Goal: Check status: Check status

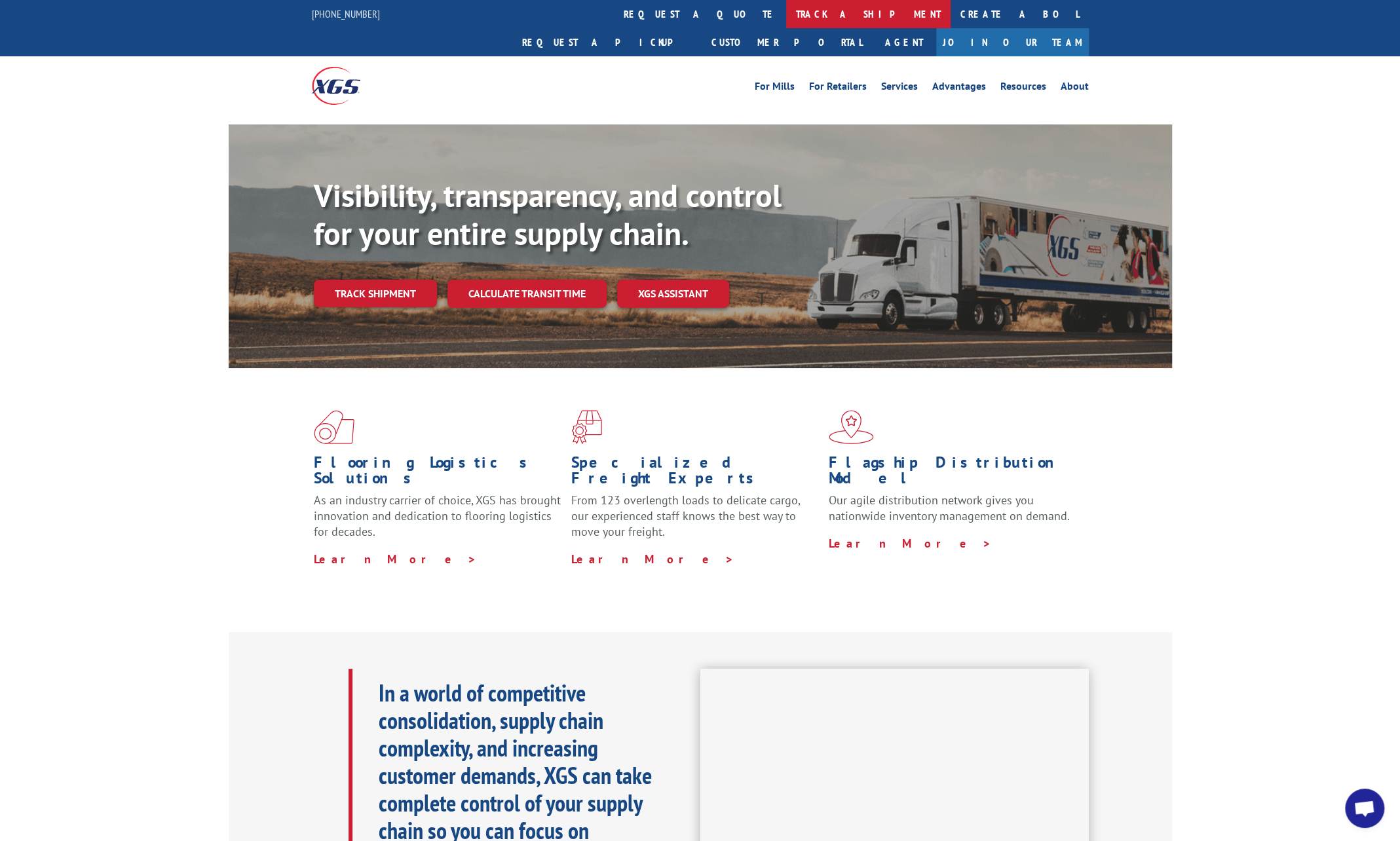
click at [786, 16] on link "track a shipment" at bounding box center [869, 14] width 165 height 28
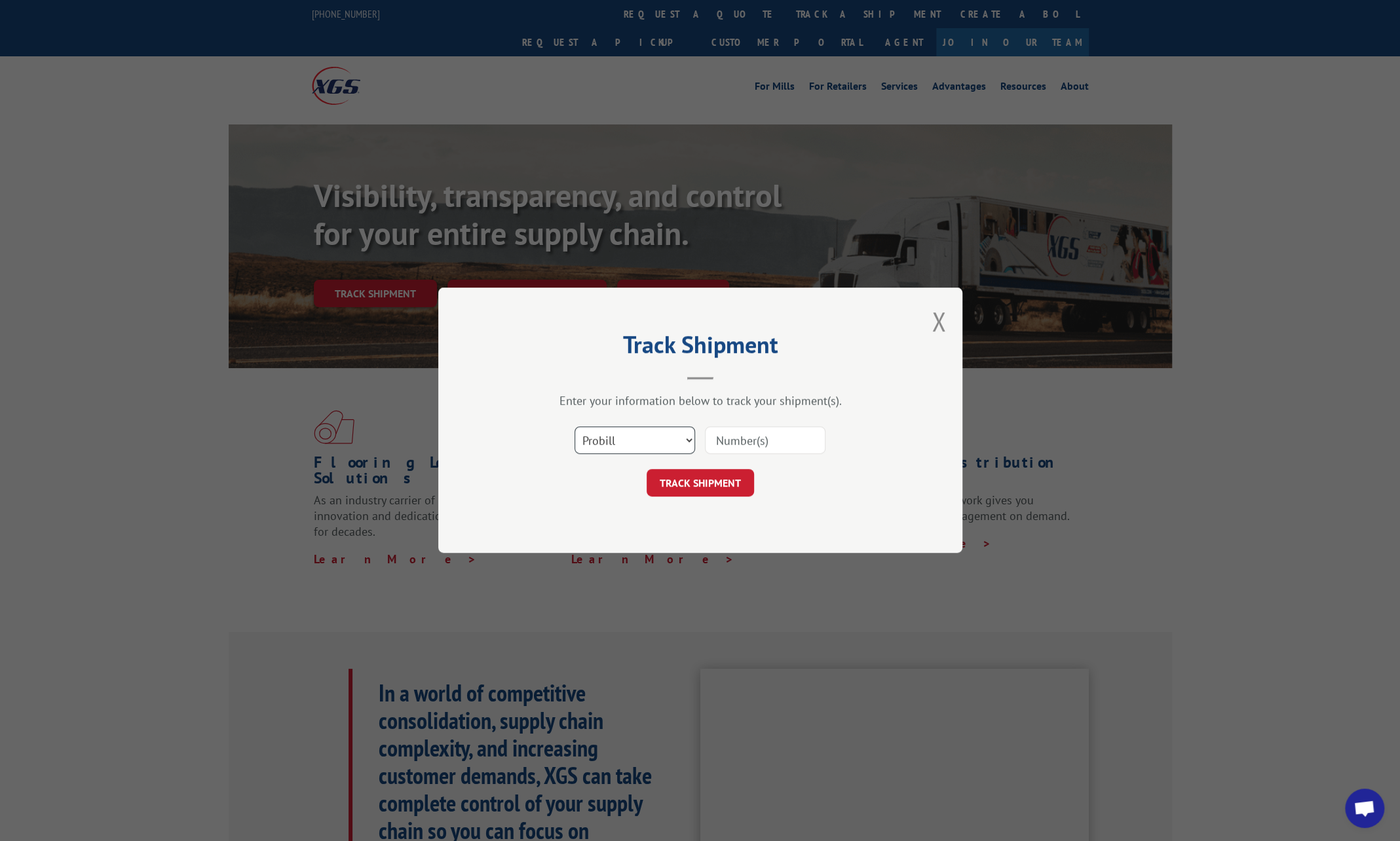
click at [636, 439] on select "Select category... Probill BOL PO" at bounding box center [635, 441] width 121 height 28
select select "bol"
click at [575, 427] on select "Select category... Probill BOL PO" at bounding box center [635, 441] width 121 height 28
click at [743, 434] on input at bounding box center [765, 441] width 121 height 28
paste input "1010600"
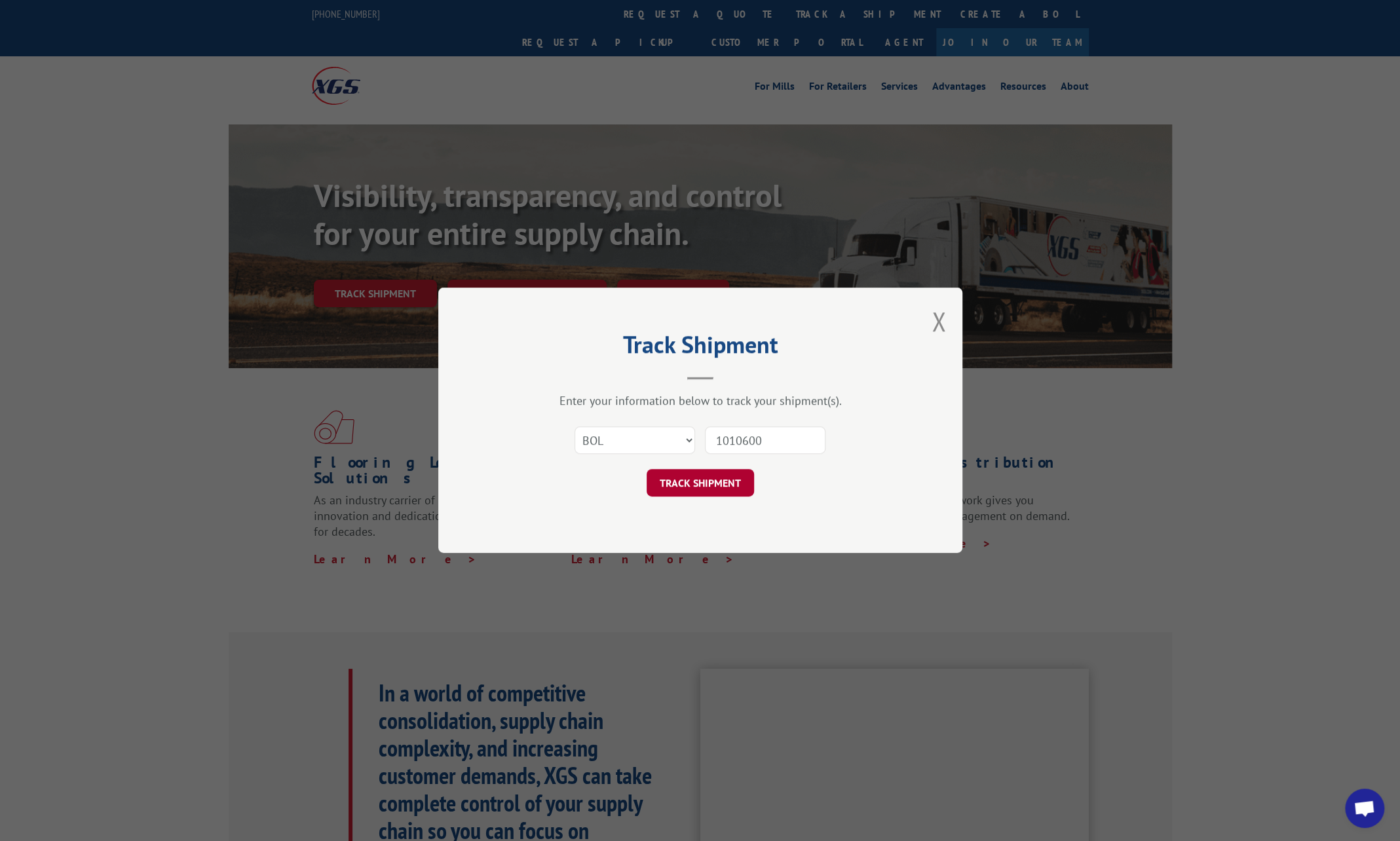
type input "1010600"
click at [673, 481] on button "TRACK SHIPMENT" at bounding box center [700, 483] width 107 height 28
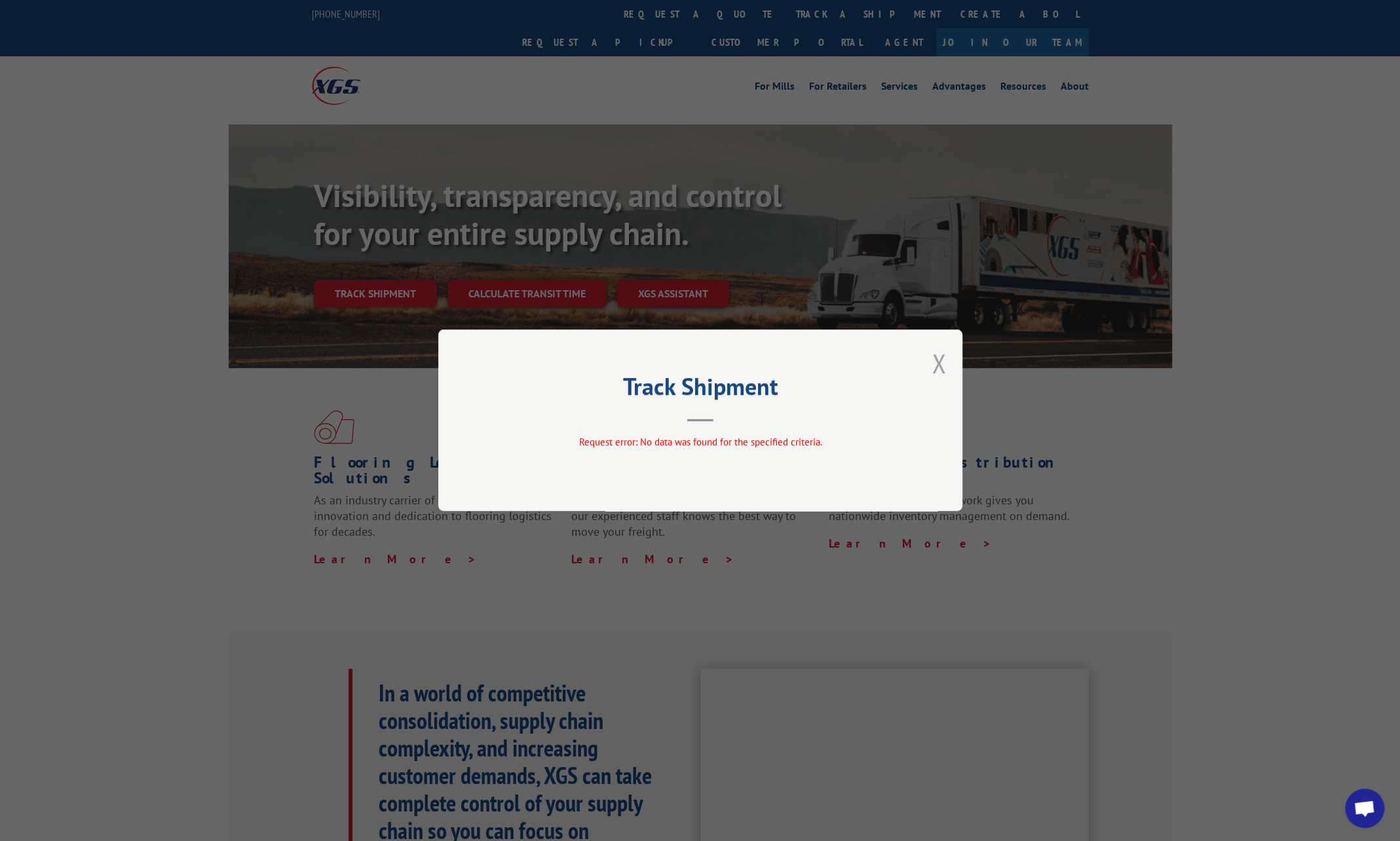
click at [941, 362] on button "Close modal" at bounding box center [939, 363] width 14 height 35
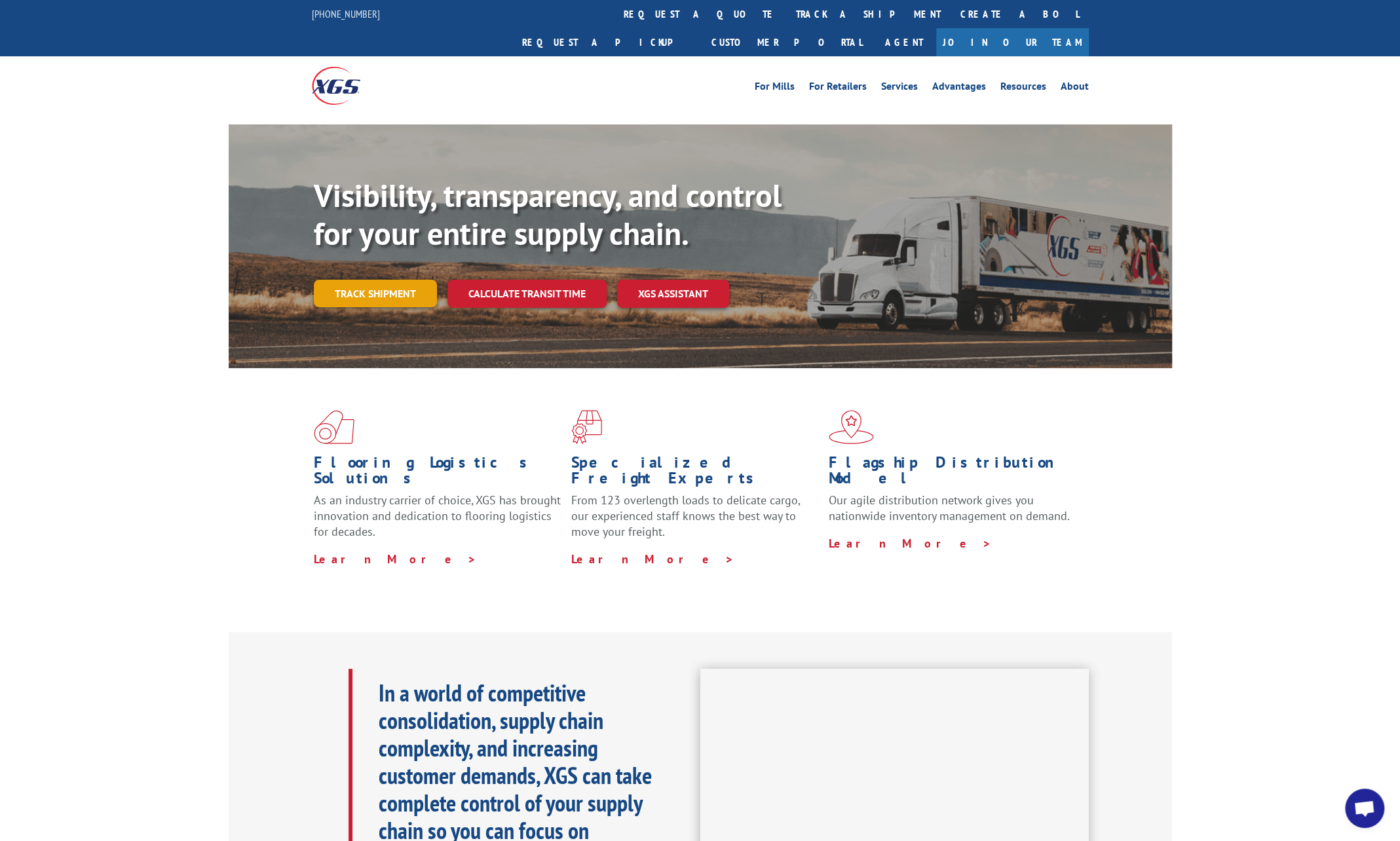
click at [391, 280] on link "Track shipment" at bounding box center [375, 293] width 123 height 28
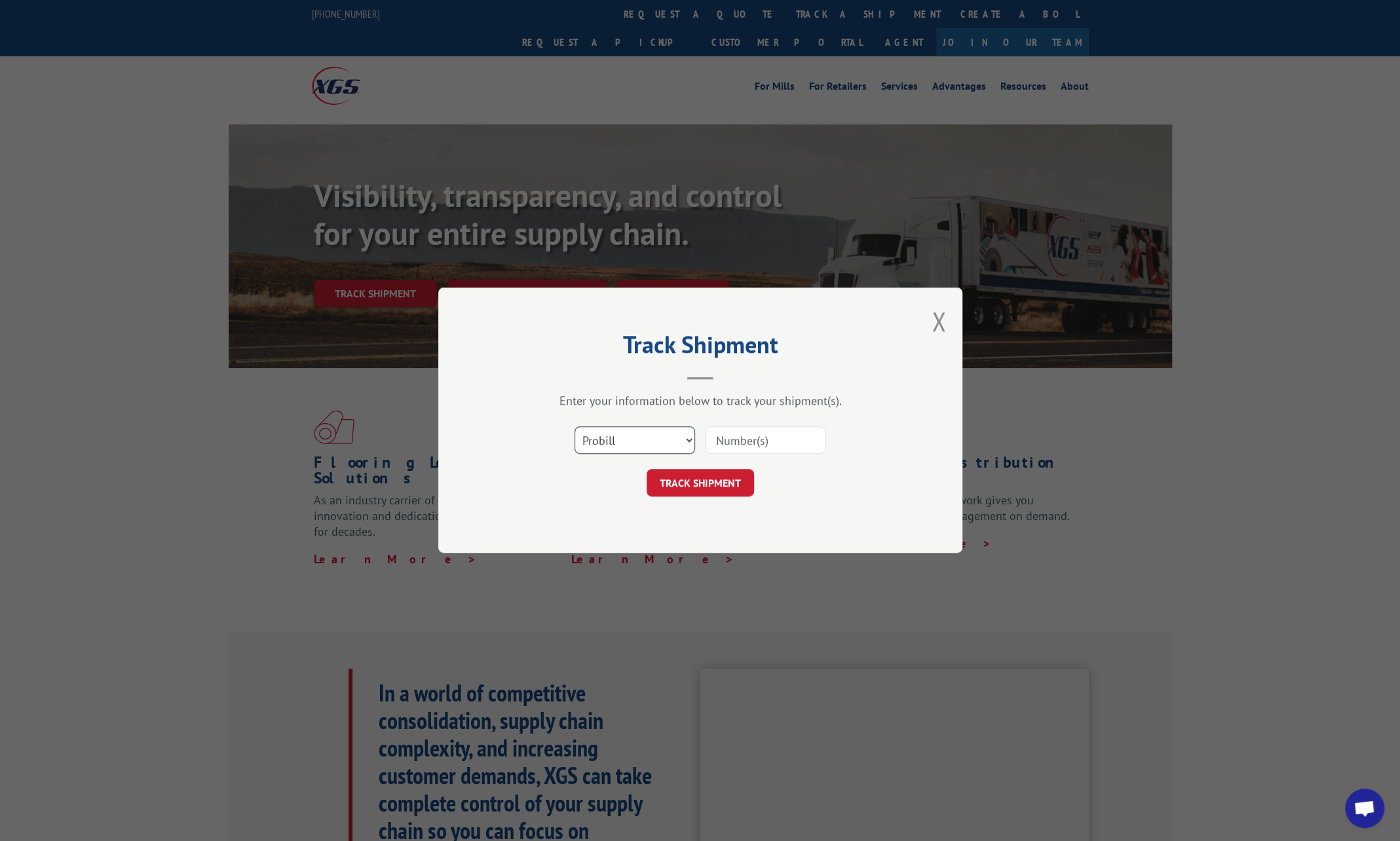
click at [634, 439] on select "Select category... Probill BOL PO" at bounding box center [635, 441] width 121 height 28
select select "po"
click at [575, 427] on select "Select category... Probill BOL PO" at bounding box center [635, 441] width 121 height 28
click at [724, 443] on input at bounding box center [765, 441] width 121 height 28
type input "23248"
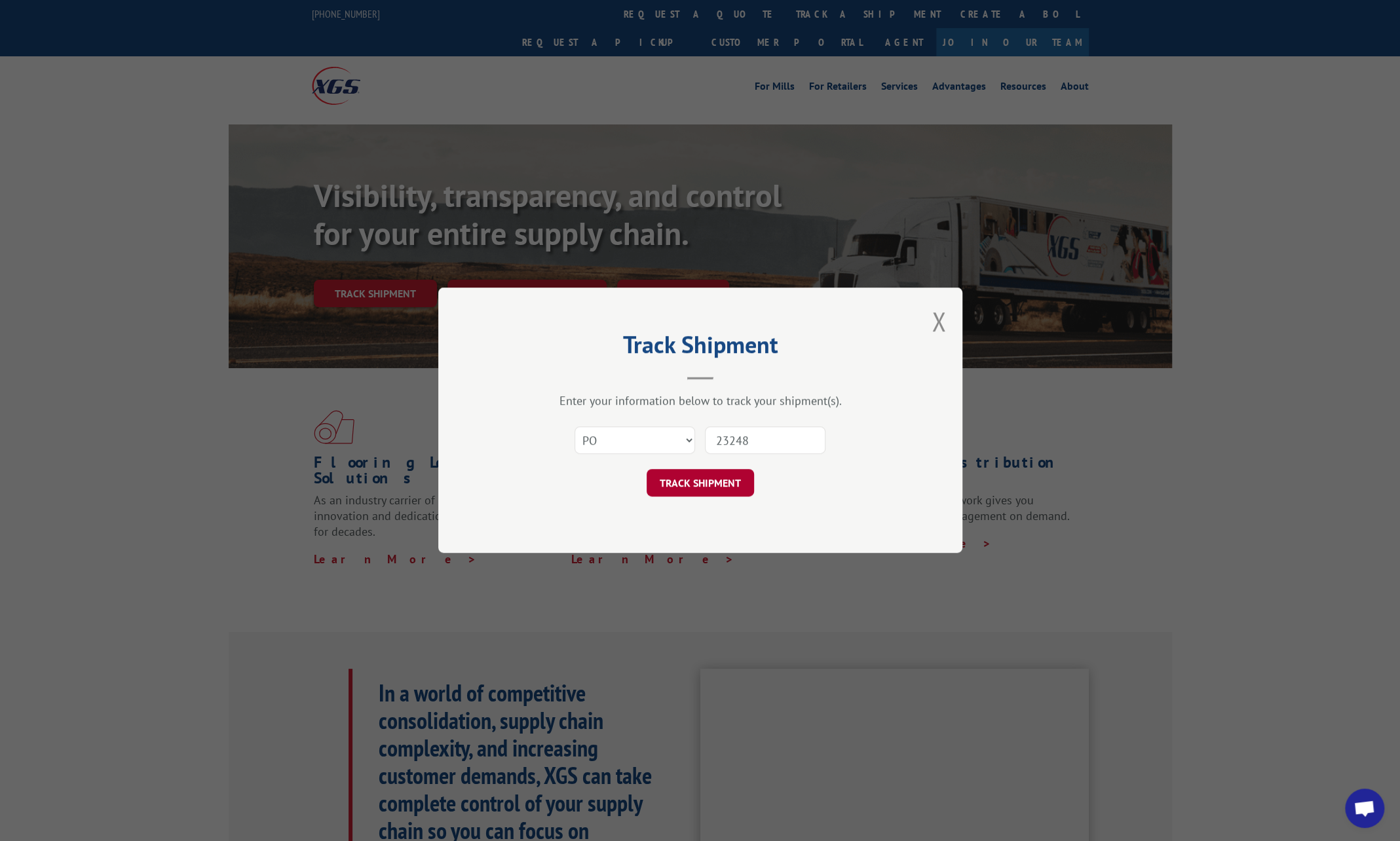
click at [690, 480] on button "TRACK SHIPMENT" at bounding box center [700, 483] width 107 height 28
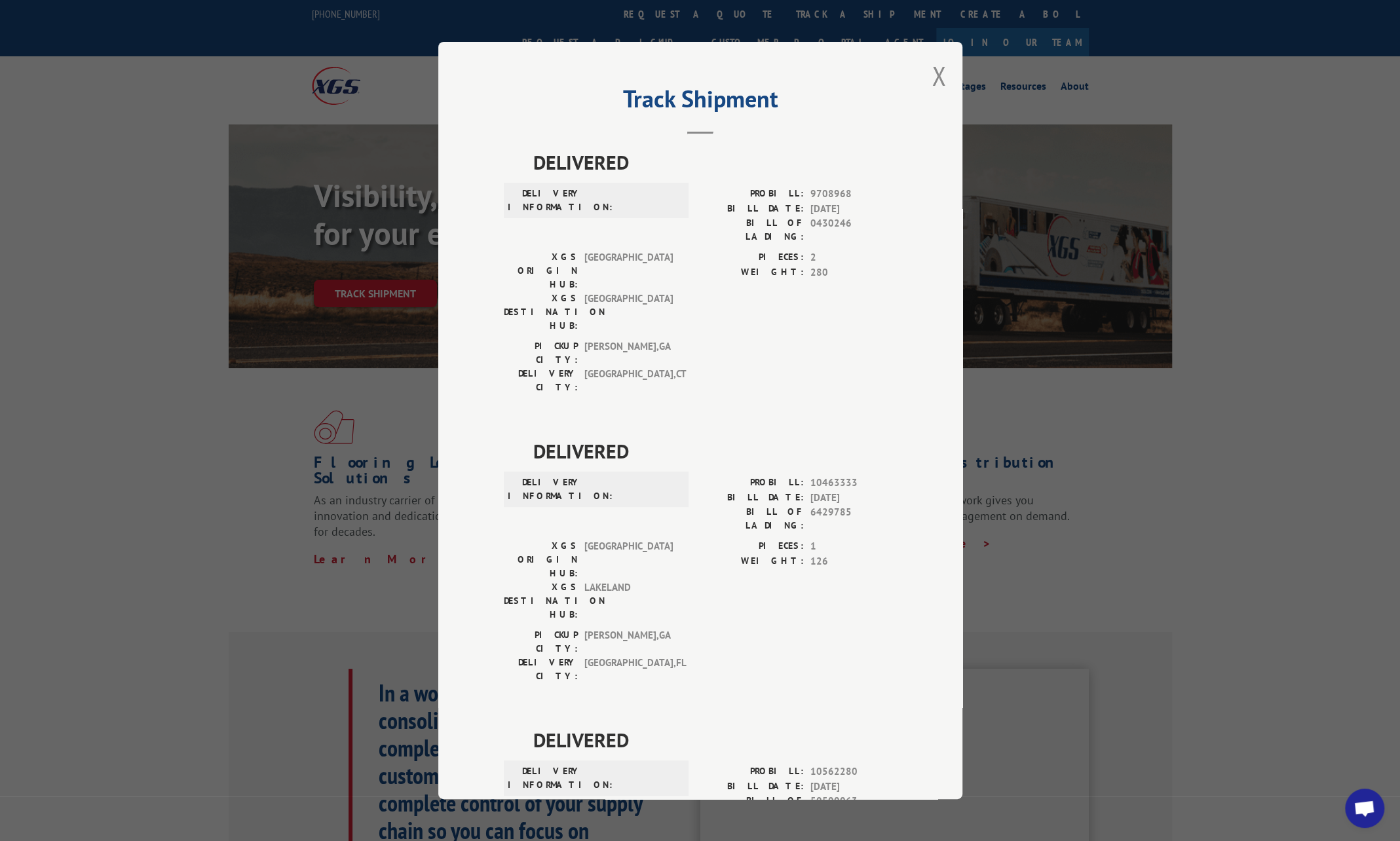
drag, startPoint x: 781, startPoint y: 427, endPoint x: 779, endPoint y: 436, distance: 9.2
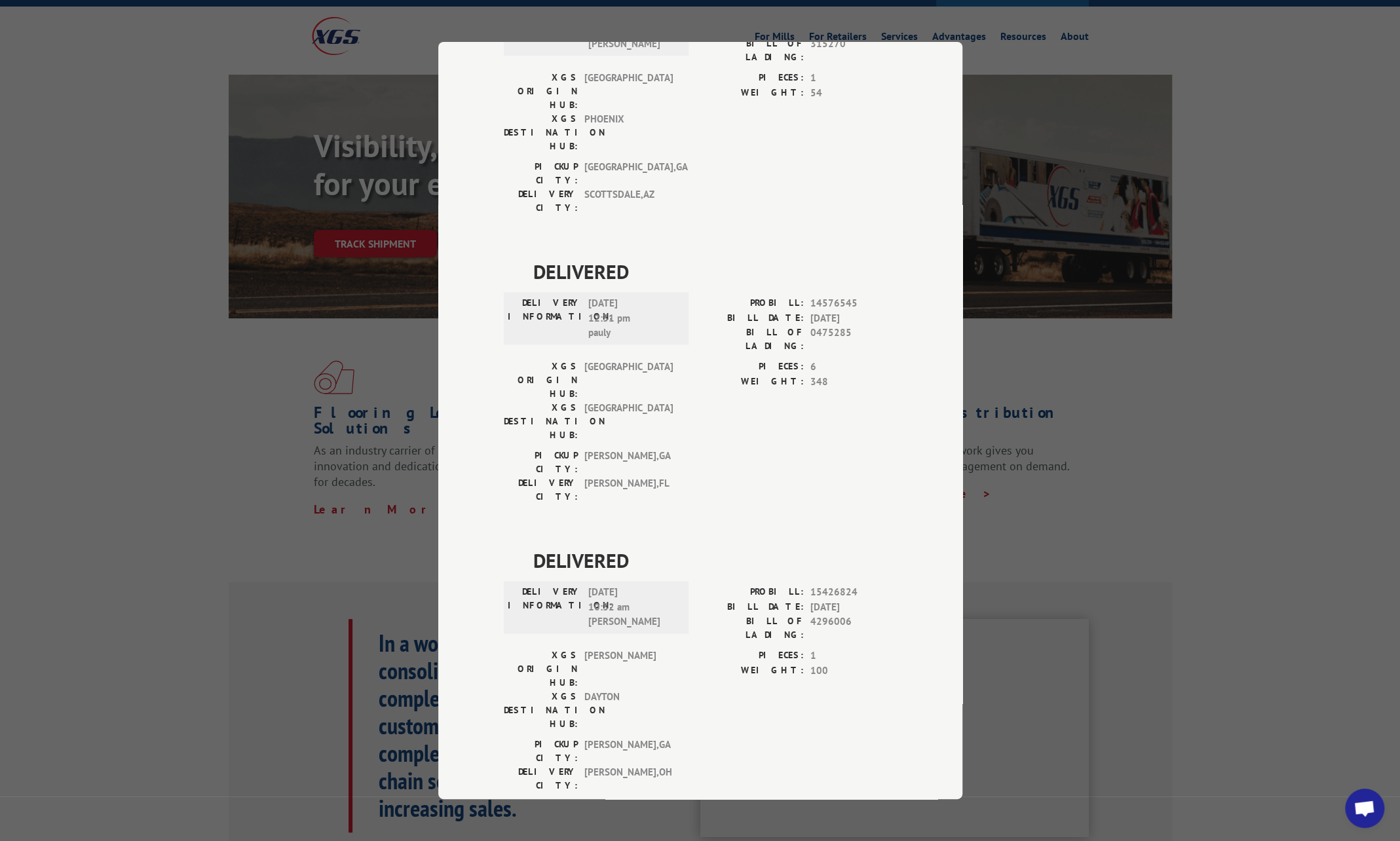
scroll to position [131, 0]
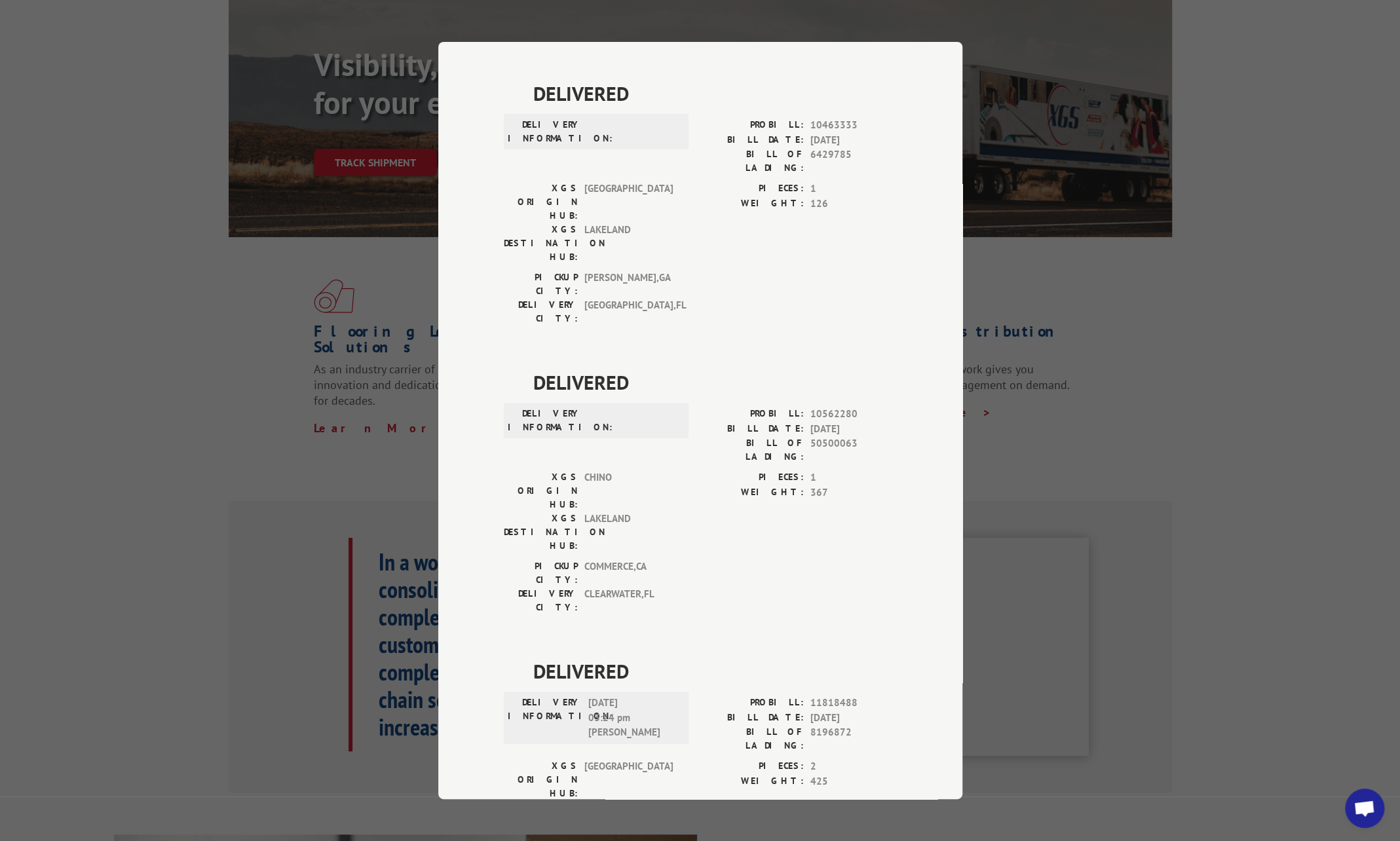
scroll to position [0, 0]
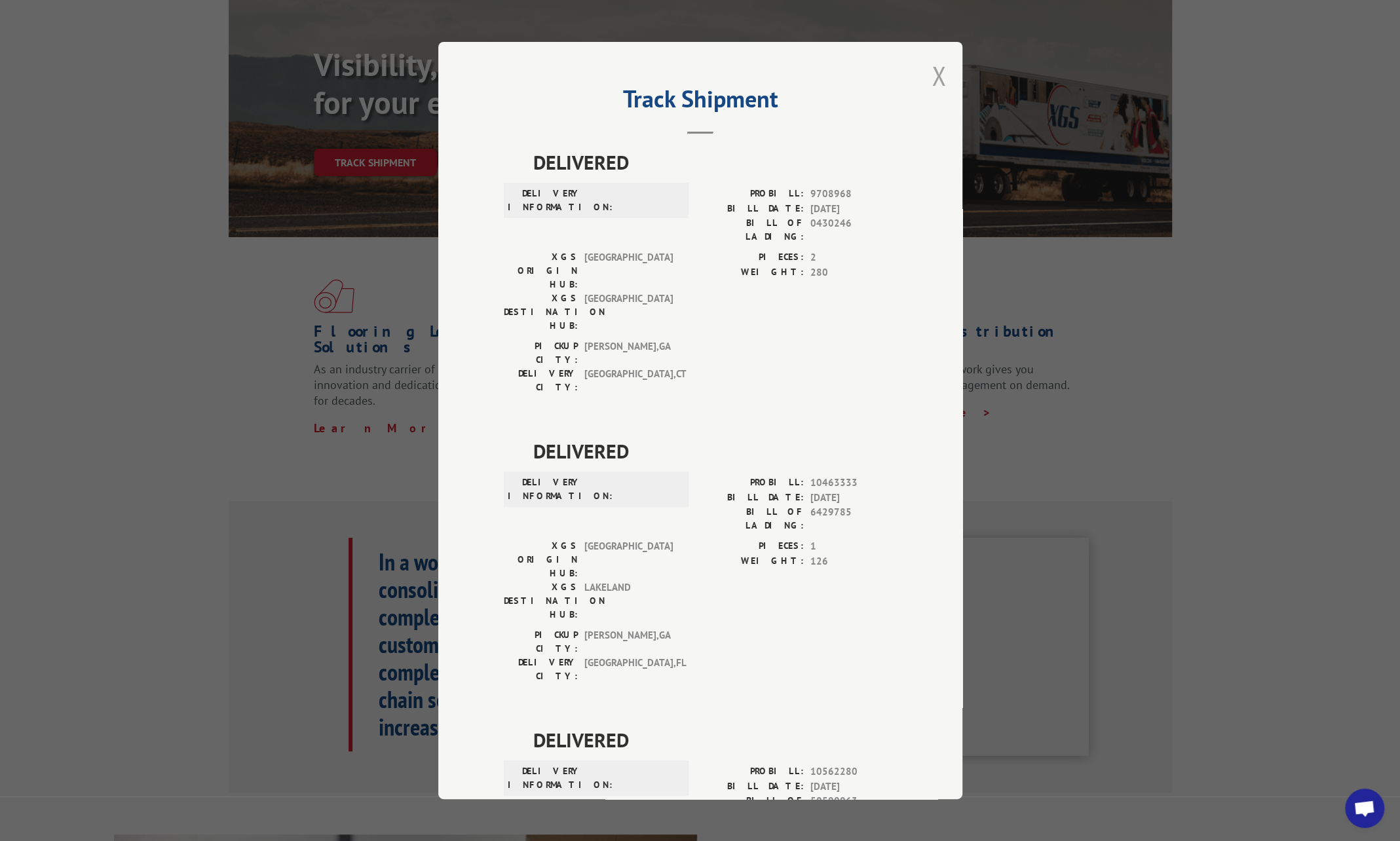
click at [934, 75] on button "Close modal" at bounding box center [939, 75] width 14 height 35
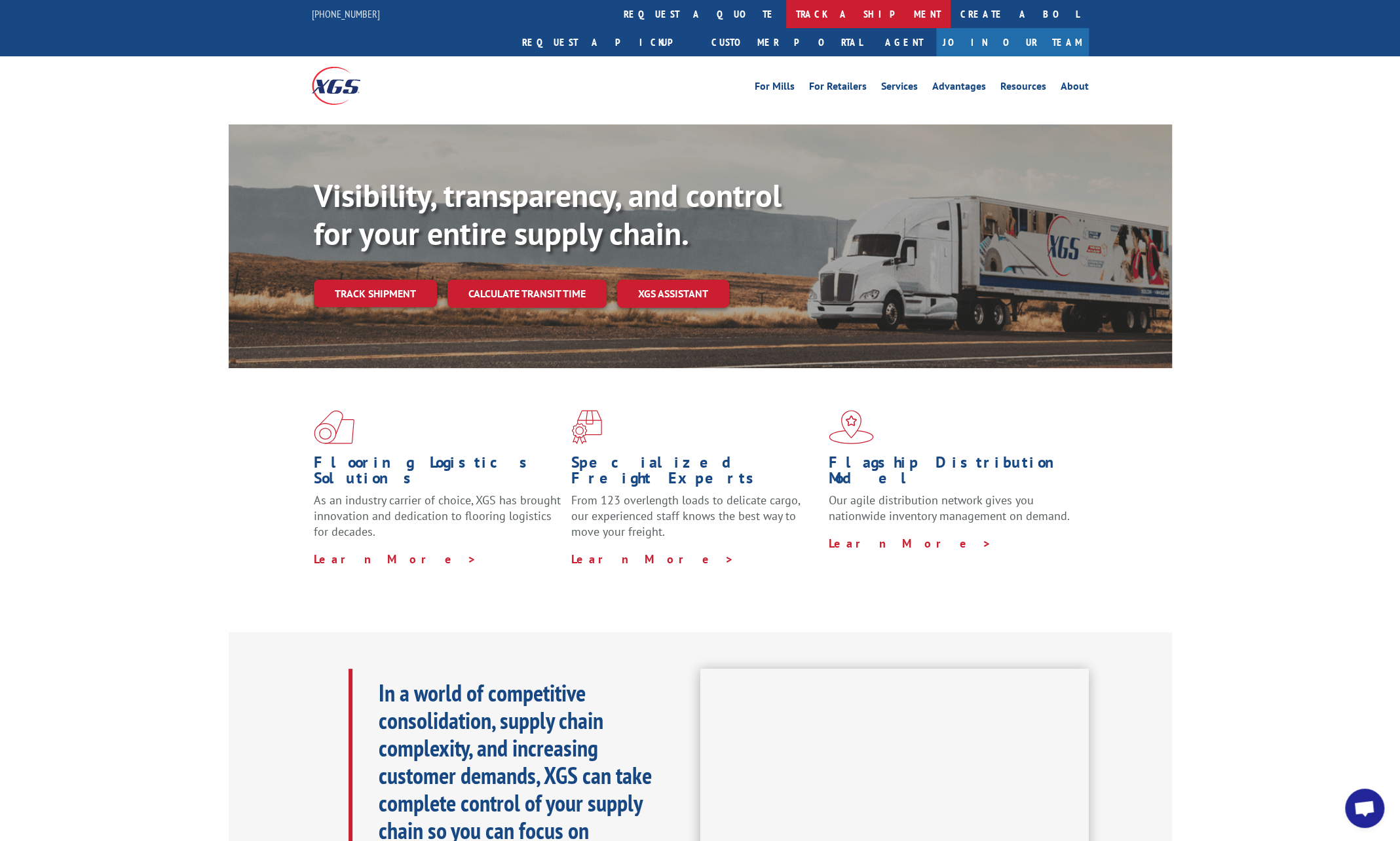
click at [786, 18] on link "track a shipment" at bounding box center [869, 14] width 165 height 28
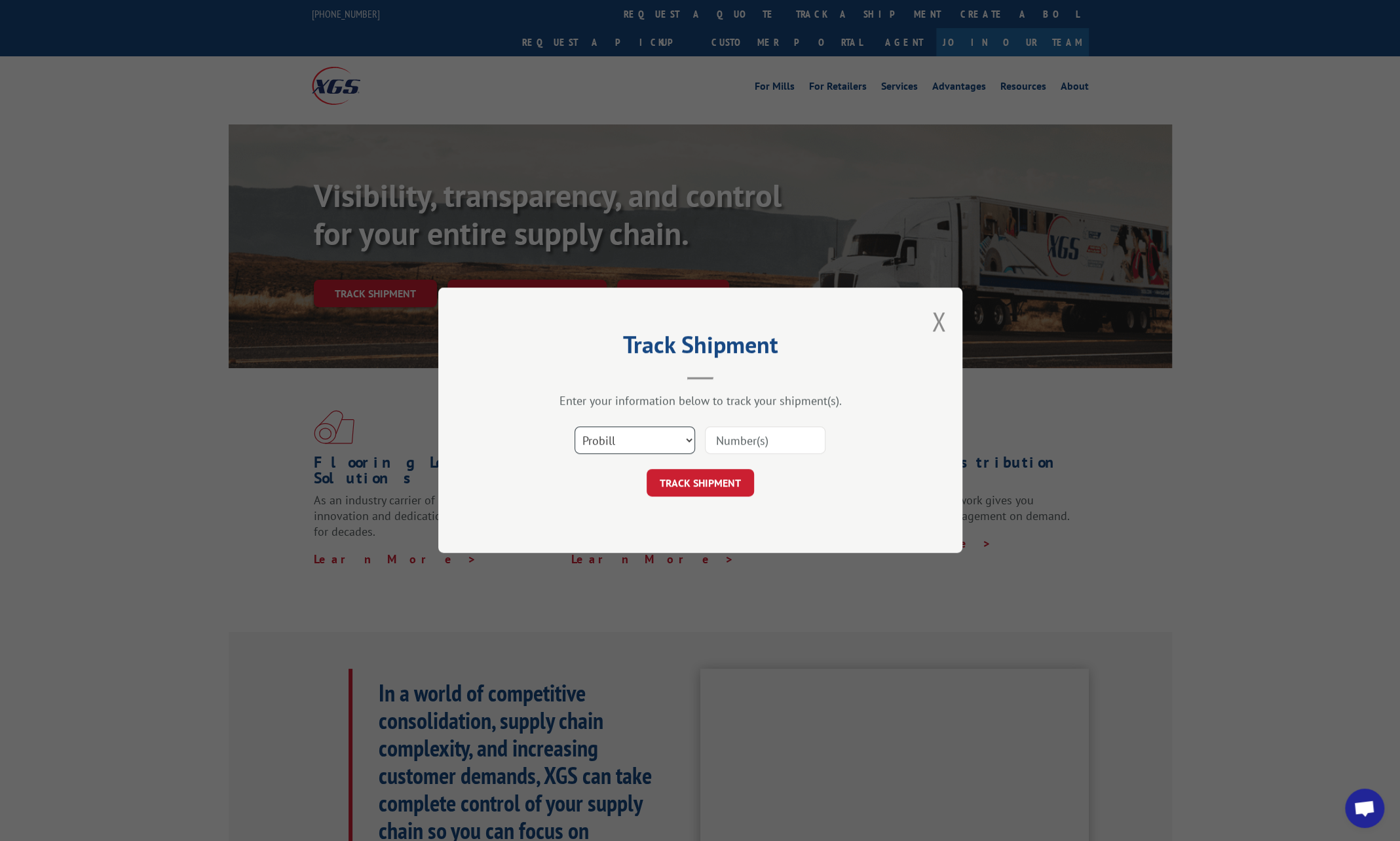
click at [668, 431] on select "Select category... Probill BOL PO" at bounding box center [635, 441] width 121 height 28
select select "bol"
click at [575, 427] on select "Select category... Probill BOL PO" at bounding box center [635, 441] width 121 height 28
click at [754, 443] on input at bounding box center [765, 441] width 121 height 28
type input "1010600"
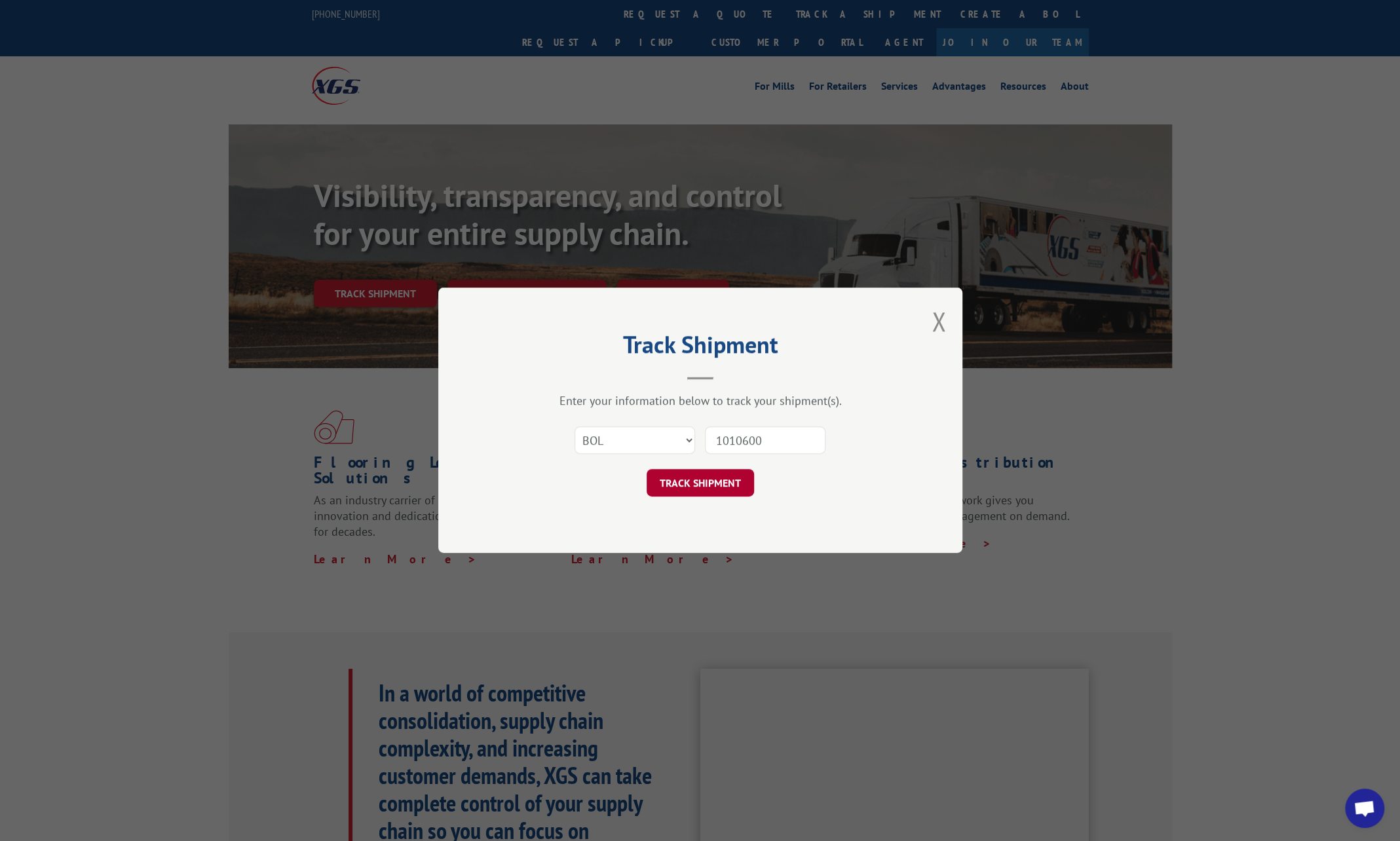
click at [684, 483] on button "TRACK SHIPMENT" at bounding box center [700, 483] width 107 height 28
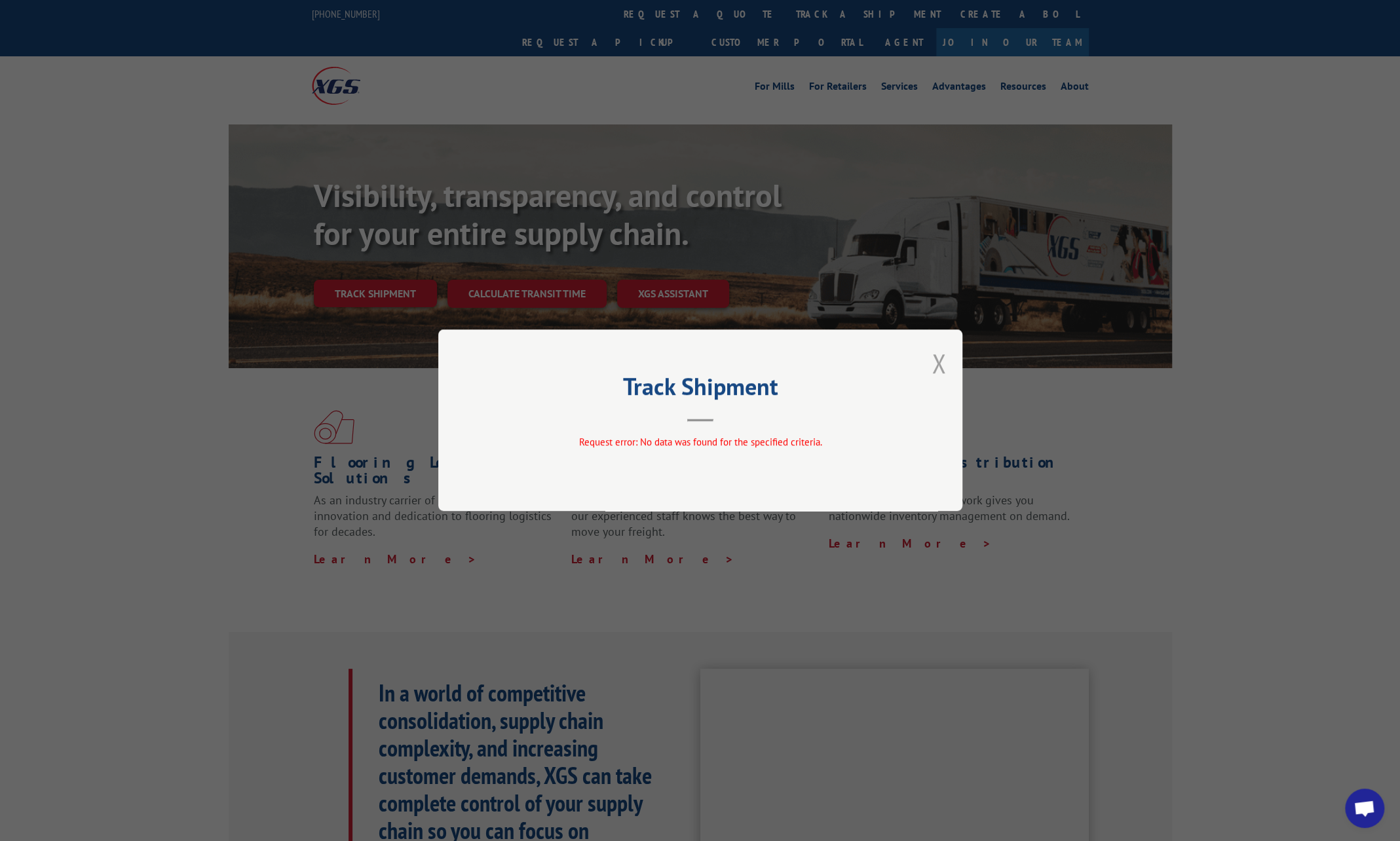
click at [938, 367] on button "Close modal" at bounding box center [939, 363] width 14 height 35
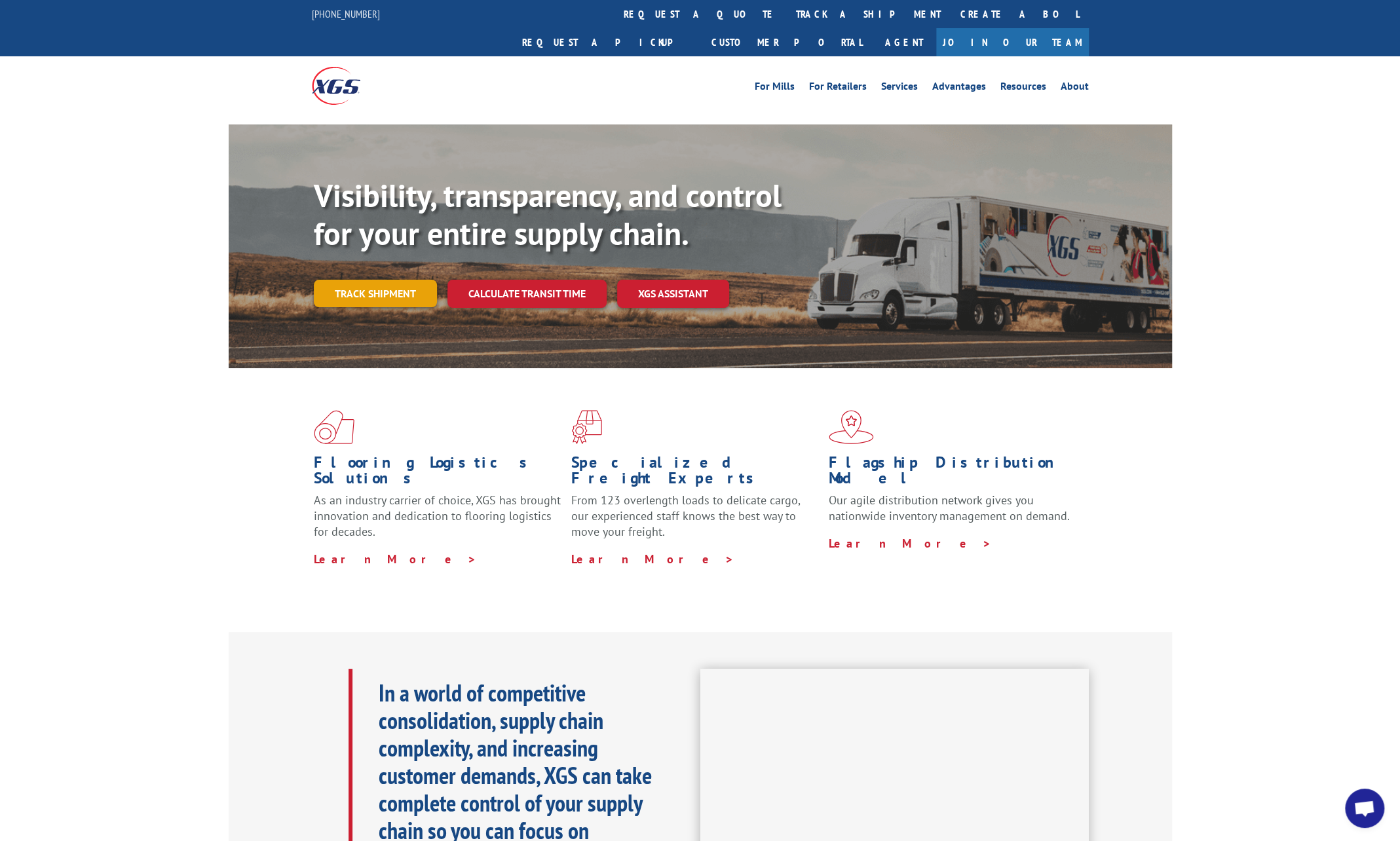
click at [375, 280] on link "Track shipment" at bounding box center [375, 293] width 123 height 28
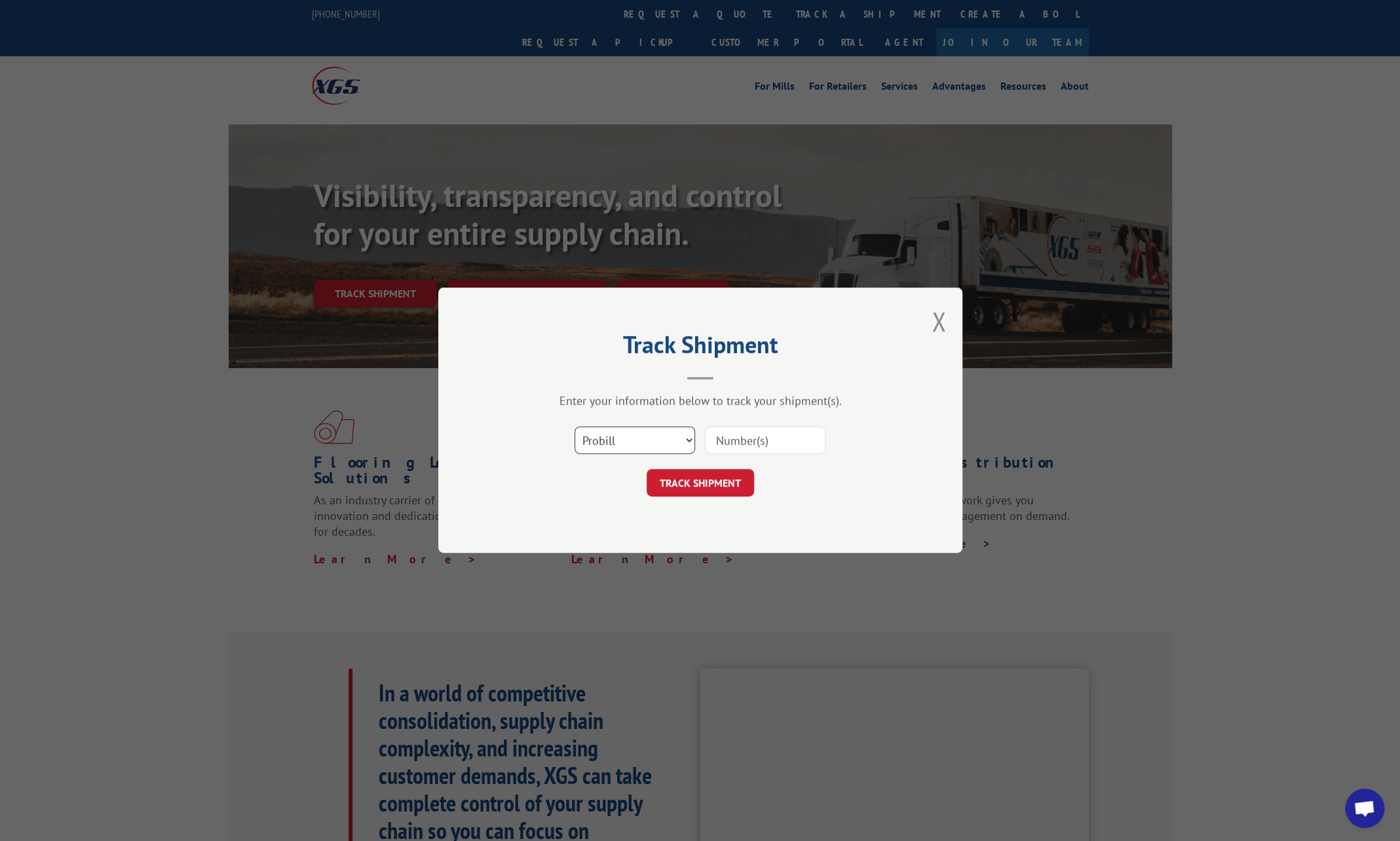
click at [642, 436] on select "Select category... Probill BOL PO" at bounding box center [635, 441] width 121 height 28
select select "po"
click at [575, 427] on select "Select category... Probill BOL PO" at bounding box center [635, 441] width 121 height 28
click at [761, 427] on div at bounding box center [765, 441] width 121 height 30
click at [763, 440] on input at bounding box center [765, 441] width 121 height 28
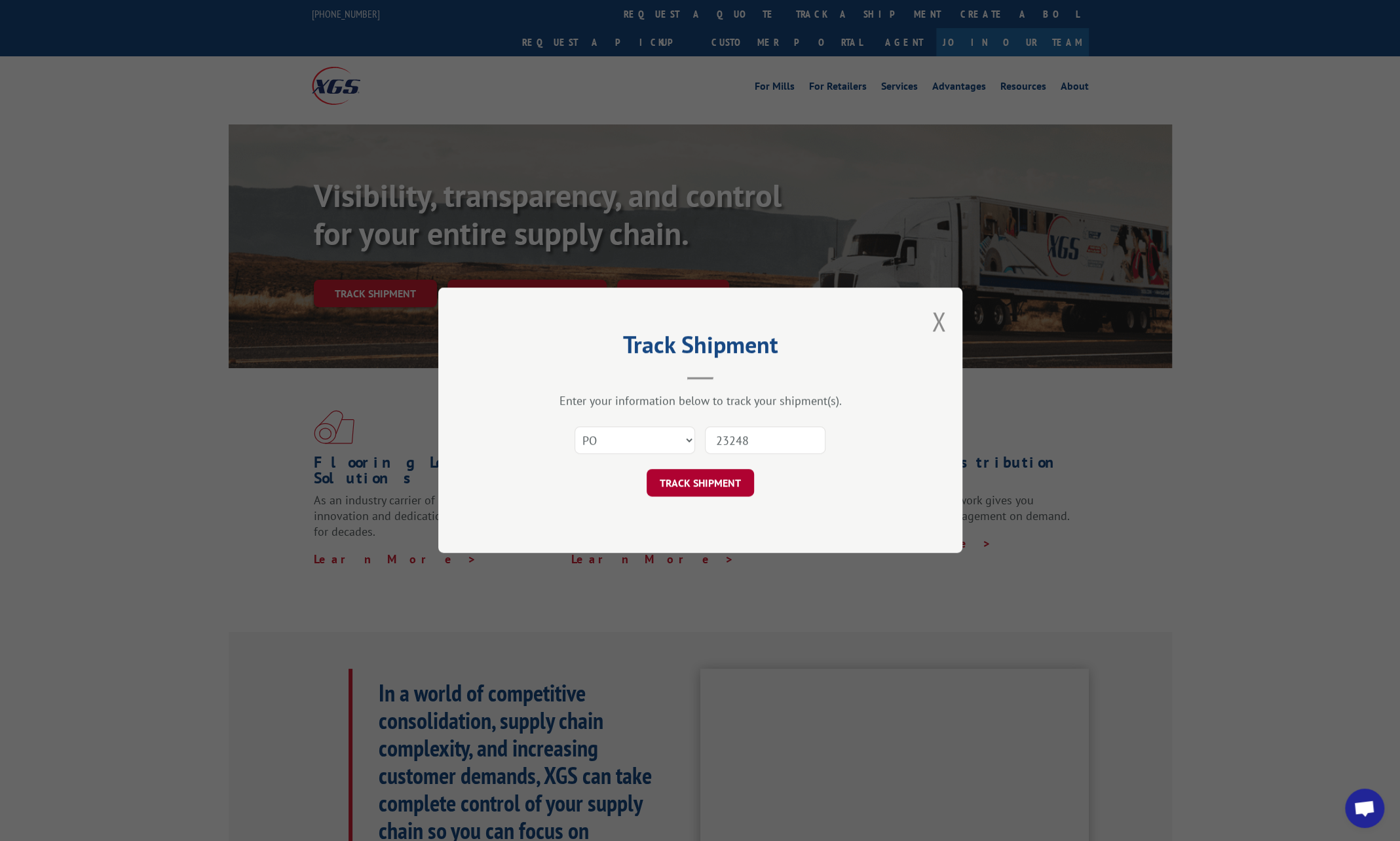
type input "23248"
click at [704, 472] on button "TRACK SHIPMENT" at bounding box center [700, 483] width 107 height 28
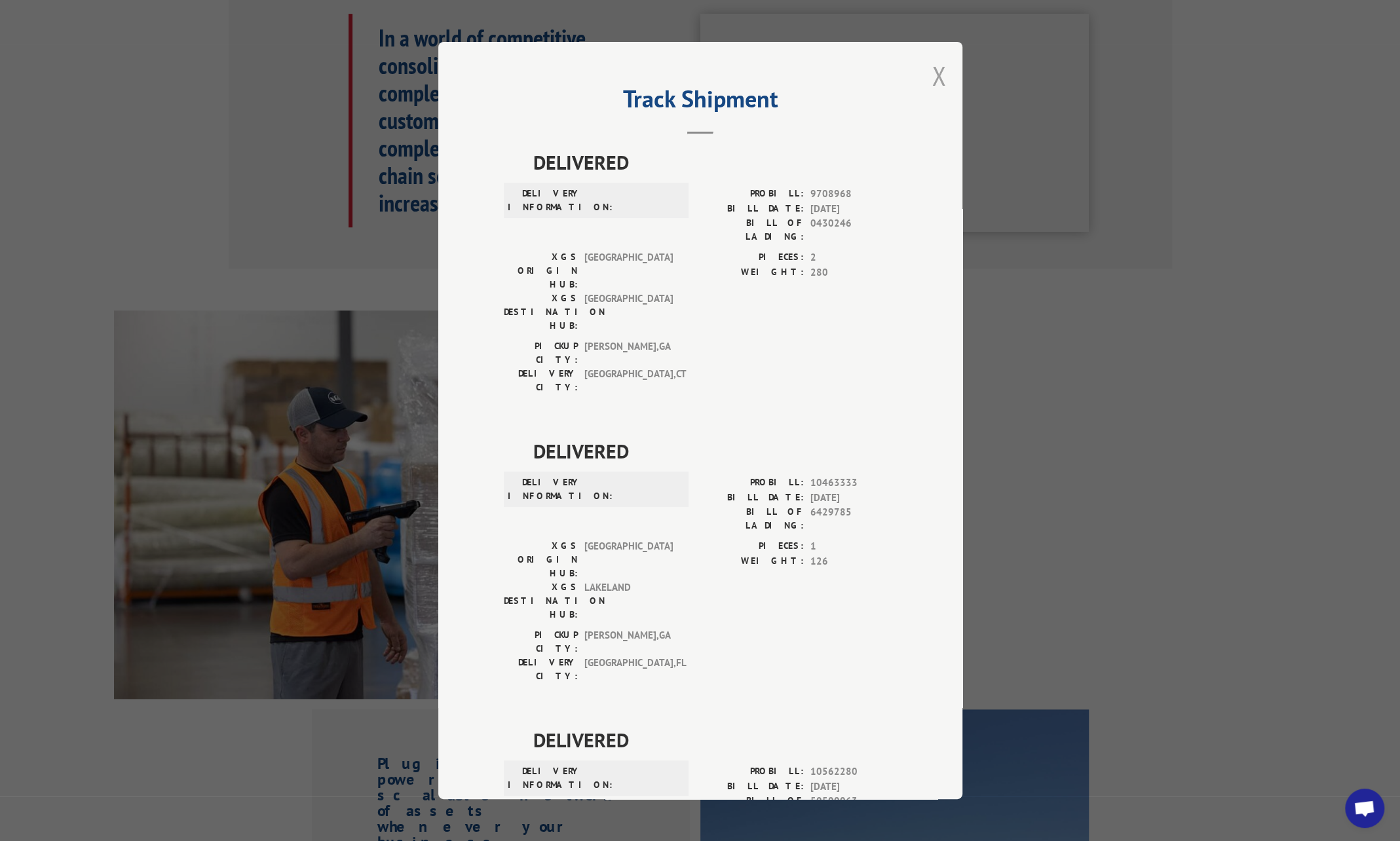
click at [935, 77] on button "Close modal" at bounding box center [939, 75] width 14 height 35
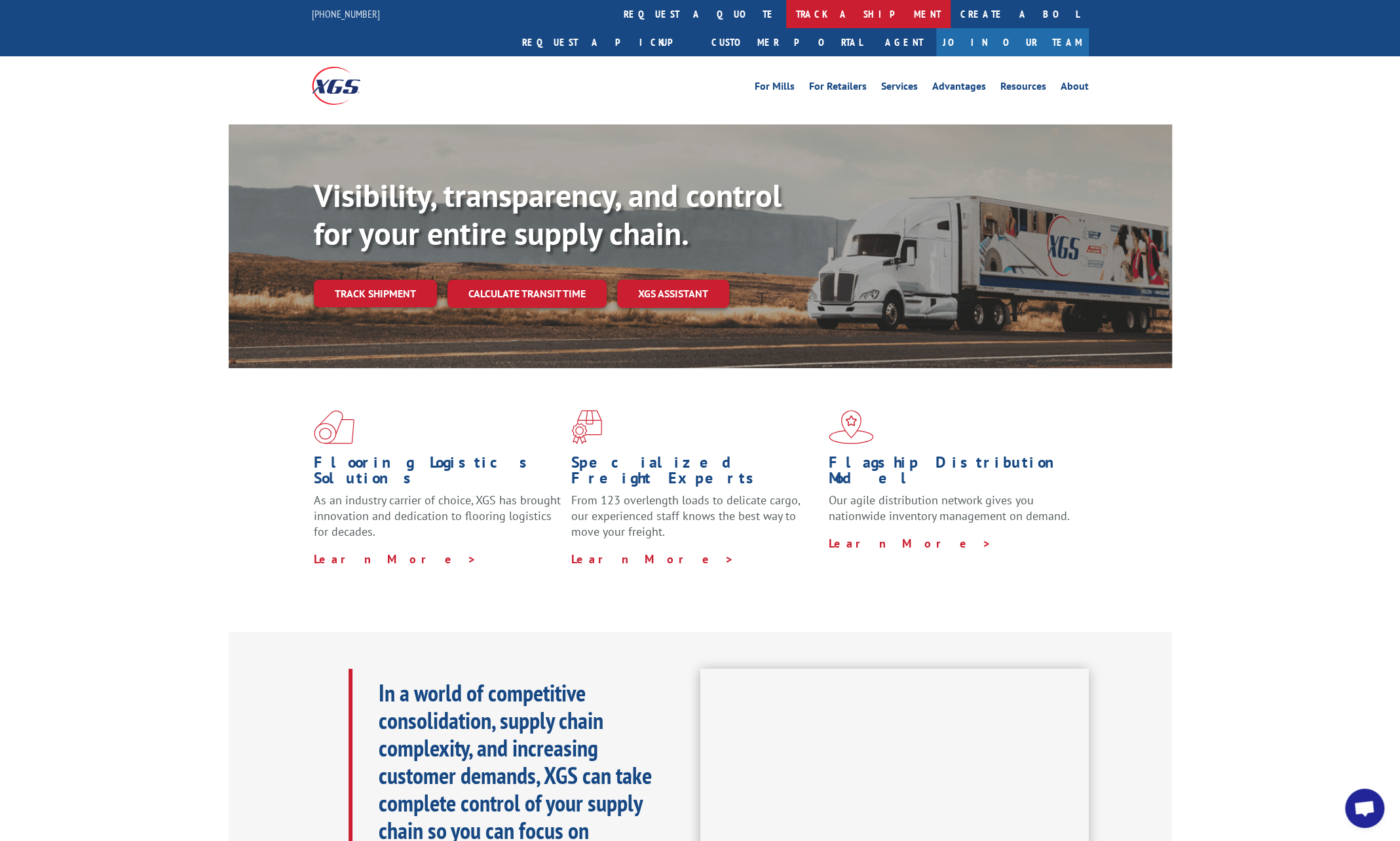
click at [786, 18] on link "track a shipment" at bounding box center [869, 14] width 165 height 28
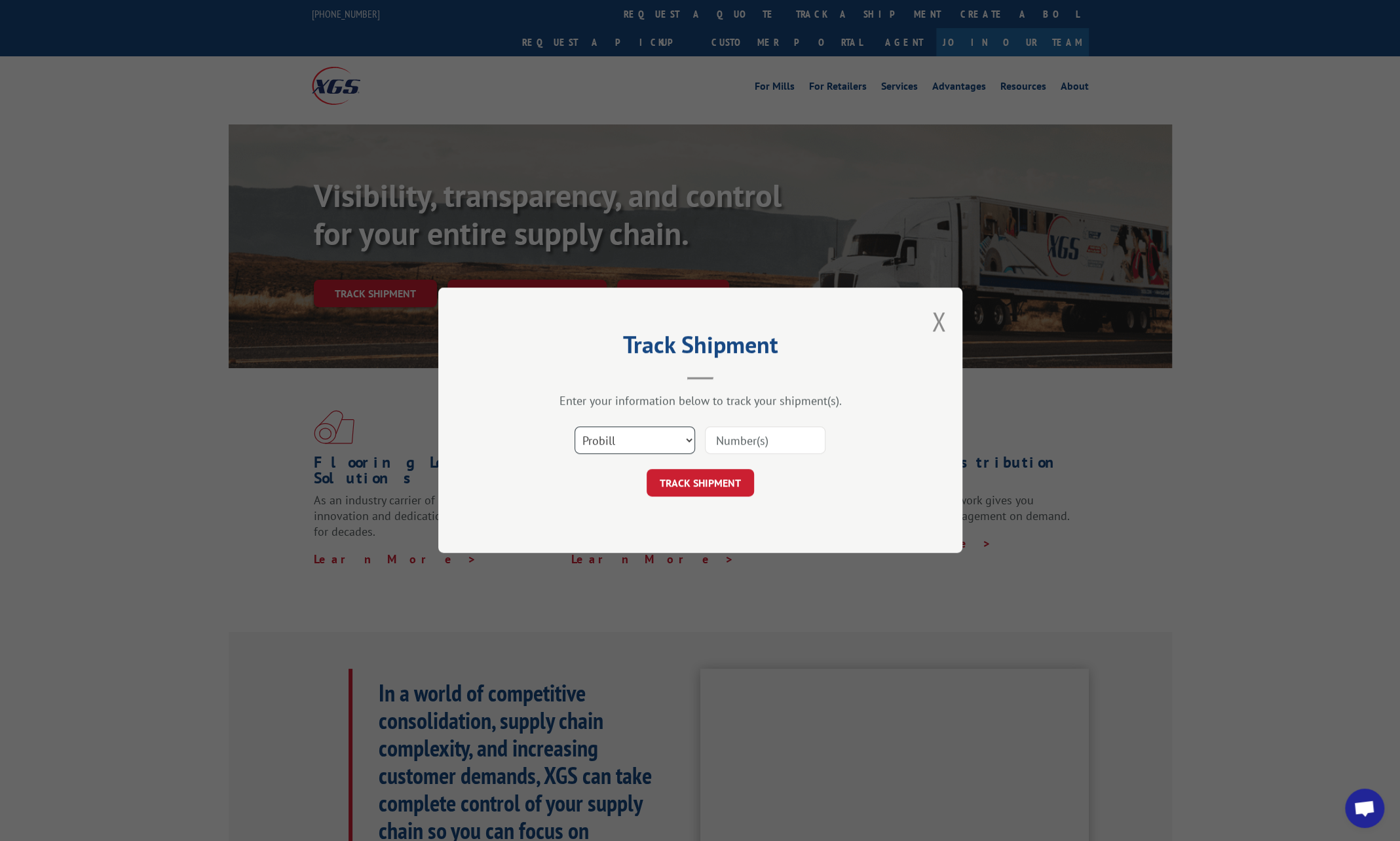
click at [692, 441] on select "Select category... Probill BOL PO" at bounding box center [635, 441] width 121 height 28
select select "po"
click at [575, 427] on select "Select category... Probill BOL PO" at bounding box center [635, 441] width 121 height 28
click at [764, 424] on div "Select category... Probill BOL PO" at bounding box center [700, 441] width 393 height 43
click at [759, 436] on input at bounding box center [765, 441] width 121 height 28
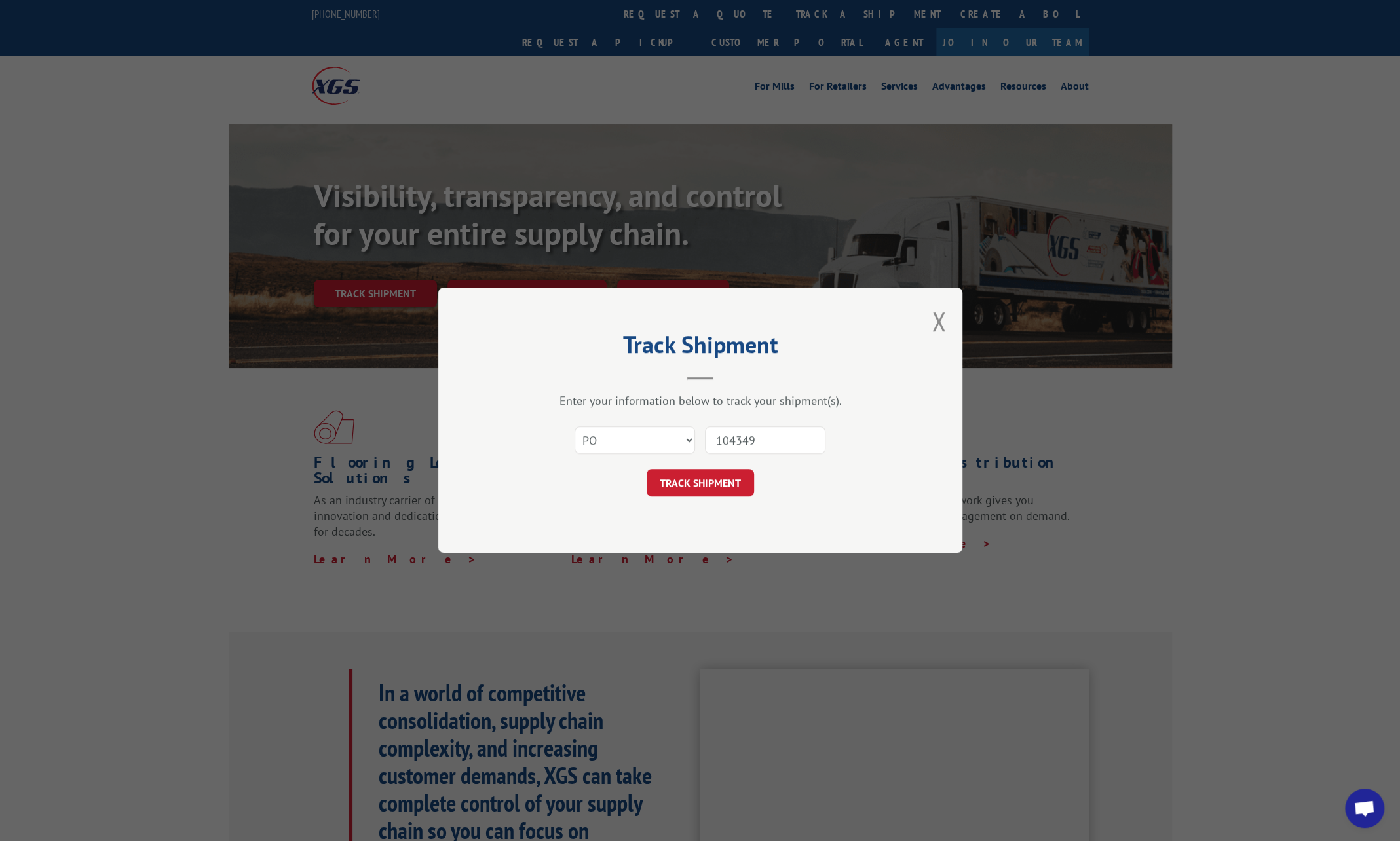
type input "1043496"
click button "TRACK SHIPMENT" at bounding box center [700, 483] width 107 height 28
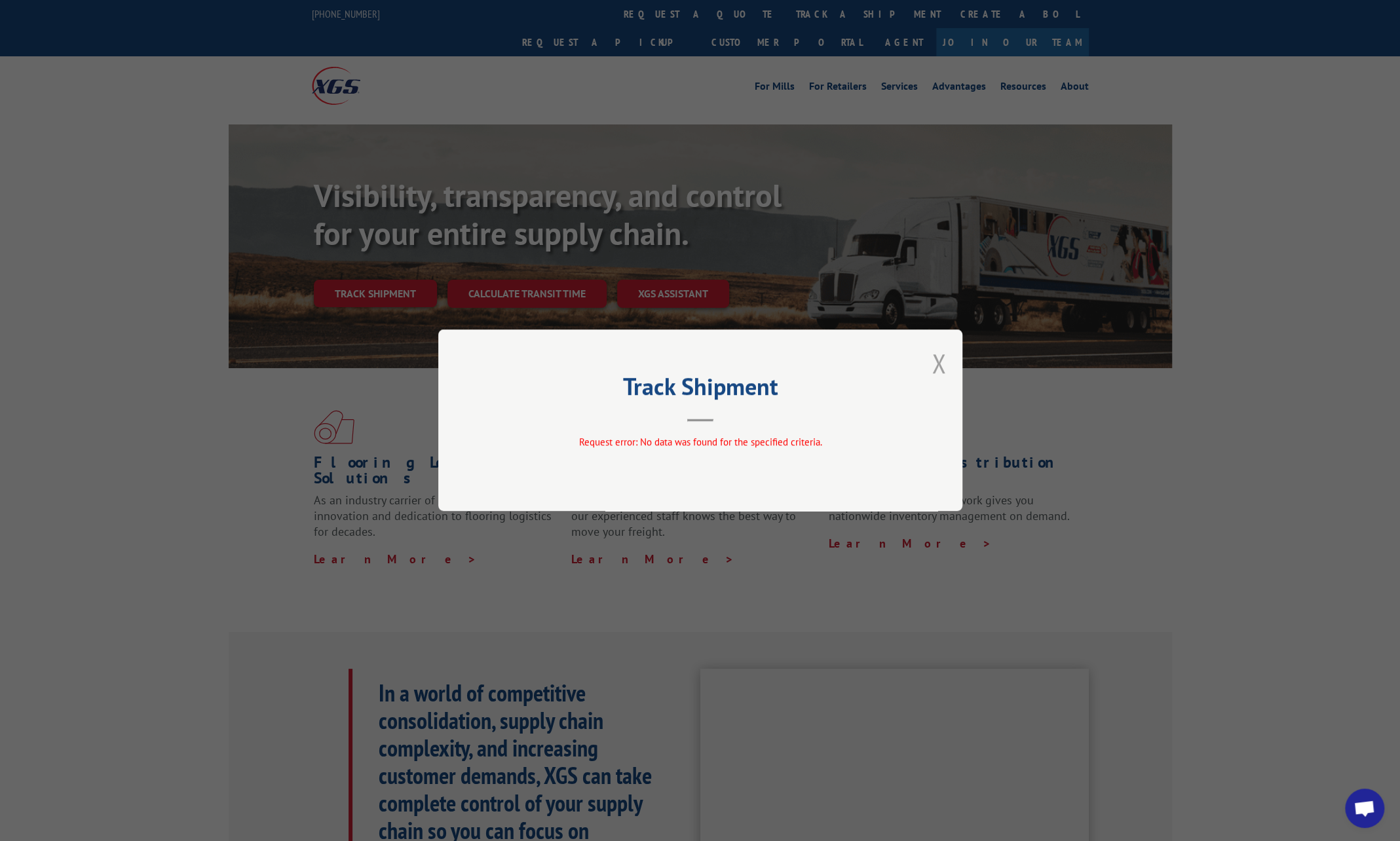
click at [937, 361] on button "Close modal" at bounding box center [939, 363] width 14 height 35
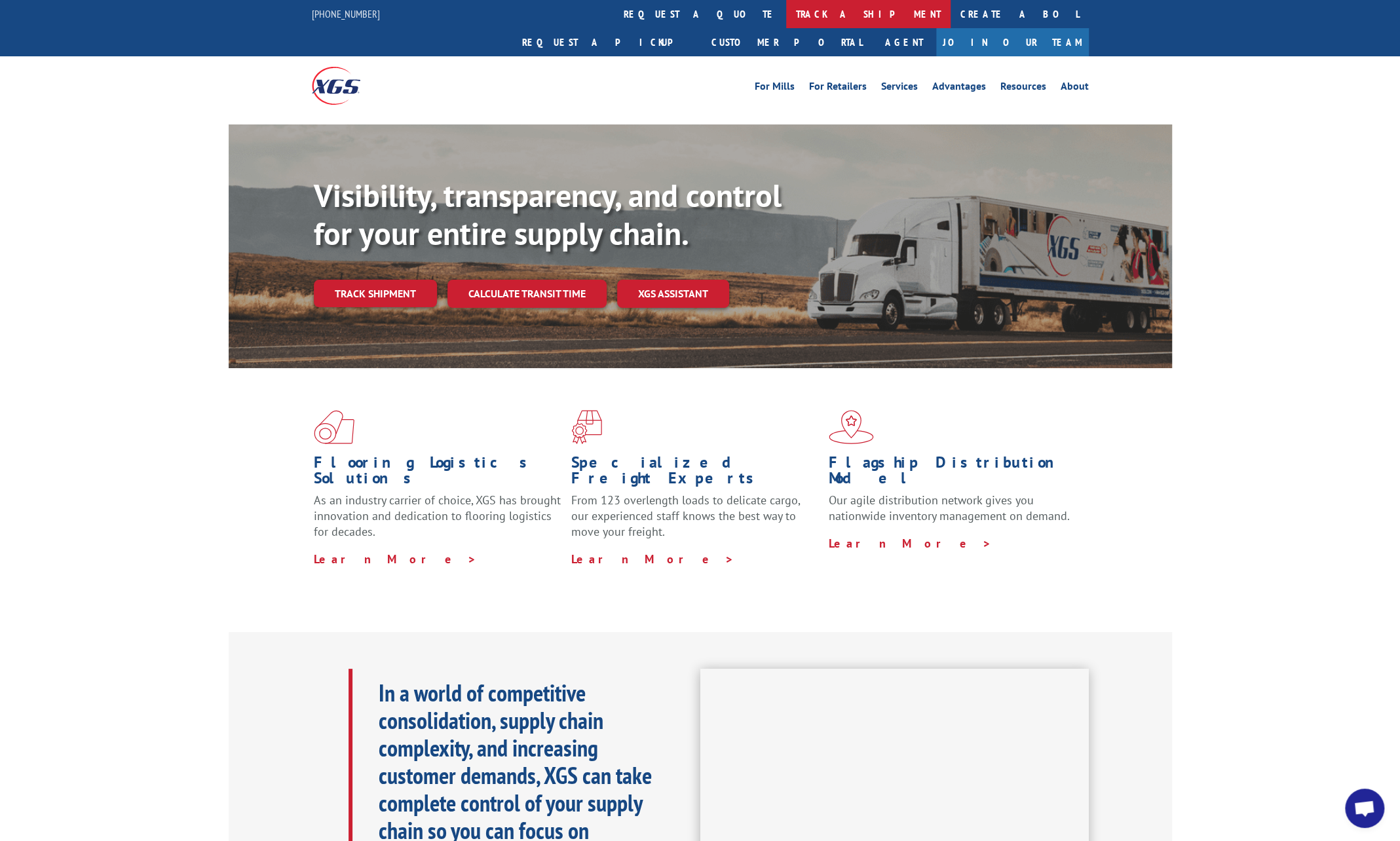
click at [786, 13] on link "track a shipment" at bounding box center [869, 14] width 165 height 28
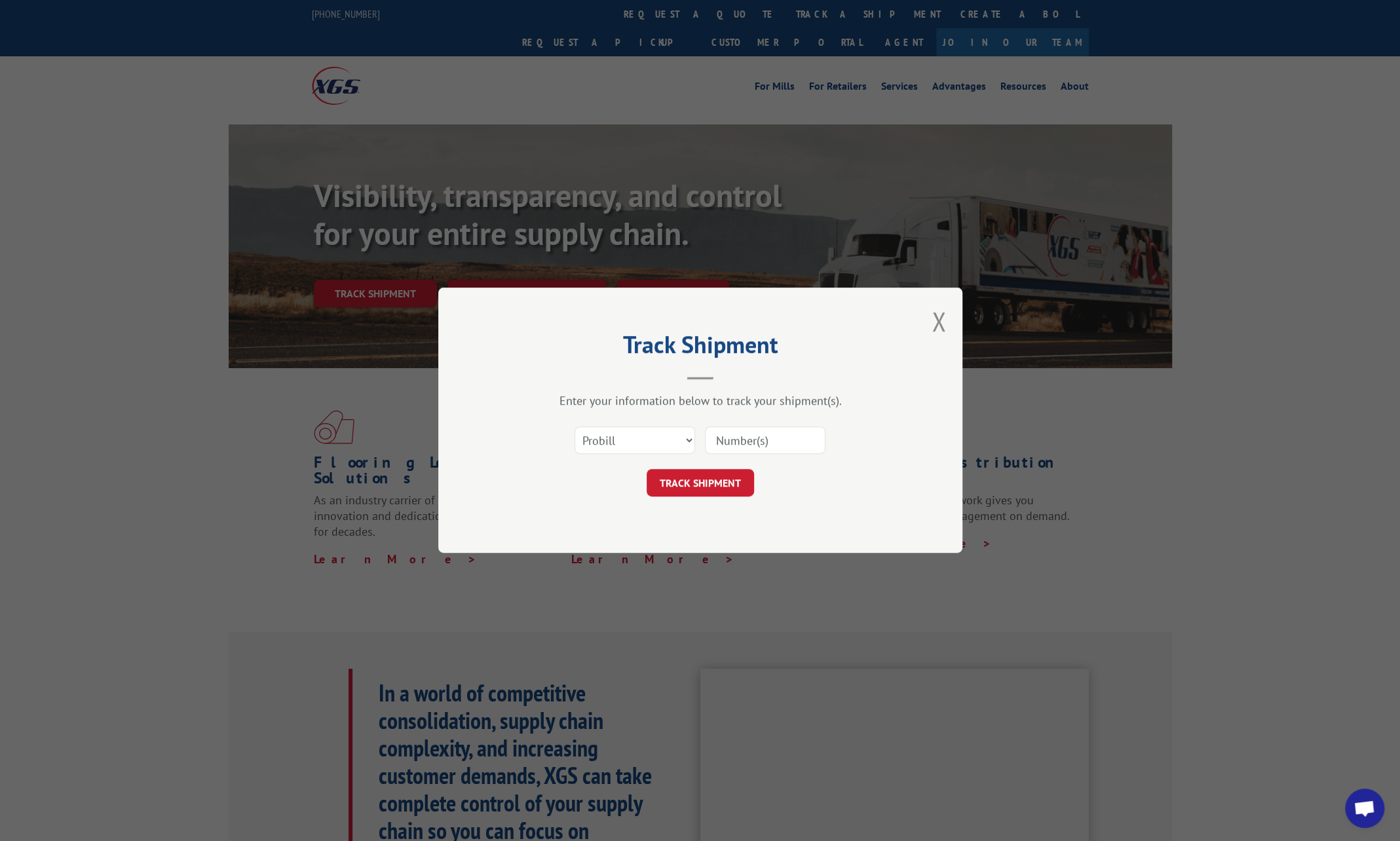
click at [720, 434] on input at bounding box center [765, 441] width 121 height 28
type input "1043496"
click button "TRACK SHIPMENT" at bounding box center [700, 483] width 107 height 28
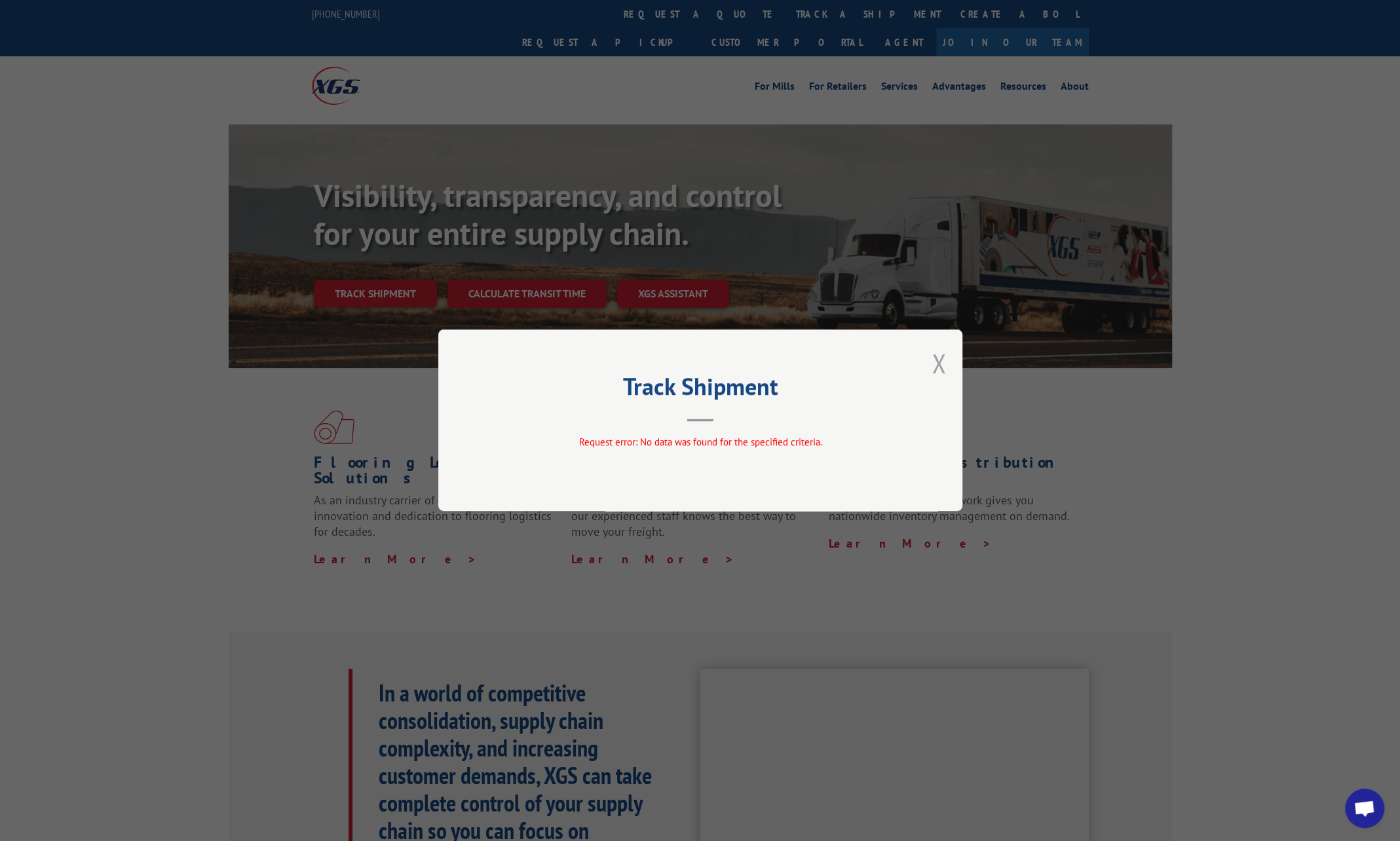
click at [935, 359] on button "Close modal" at bounding box center [939, 363] width 14 height 35
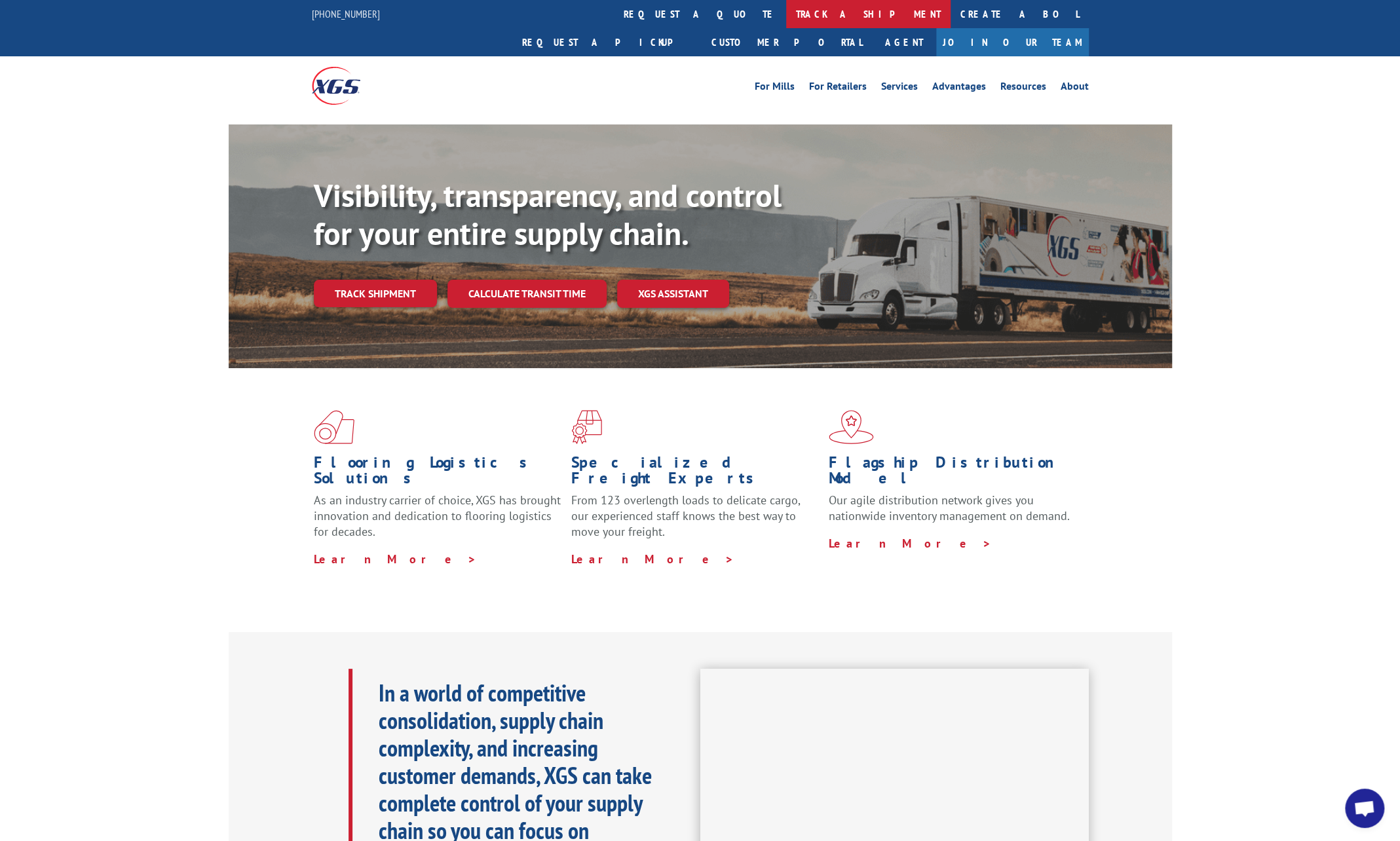
click at [786, 11] on link "track a shipment" at bounding box center [869, 14] width 165 height 28
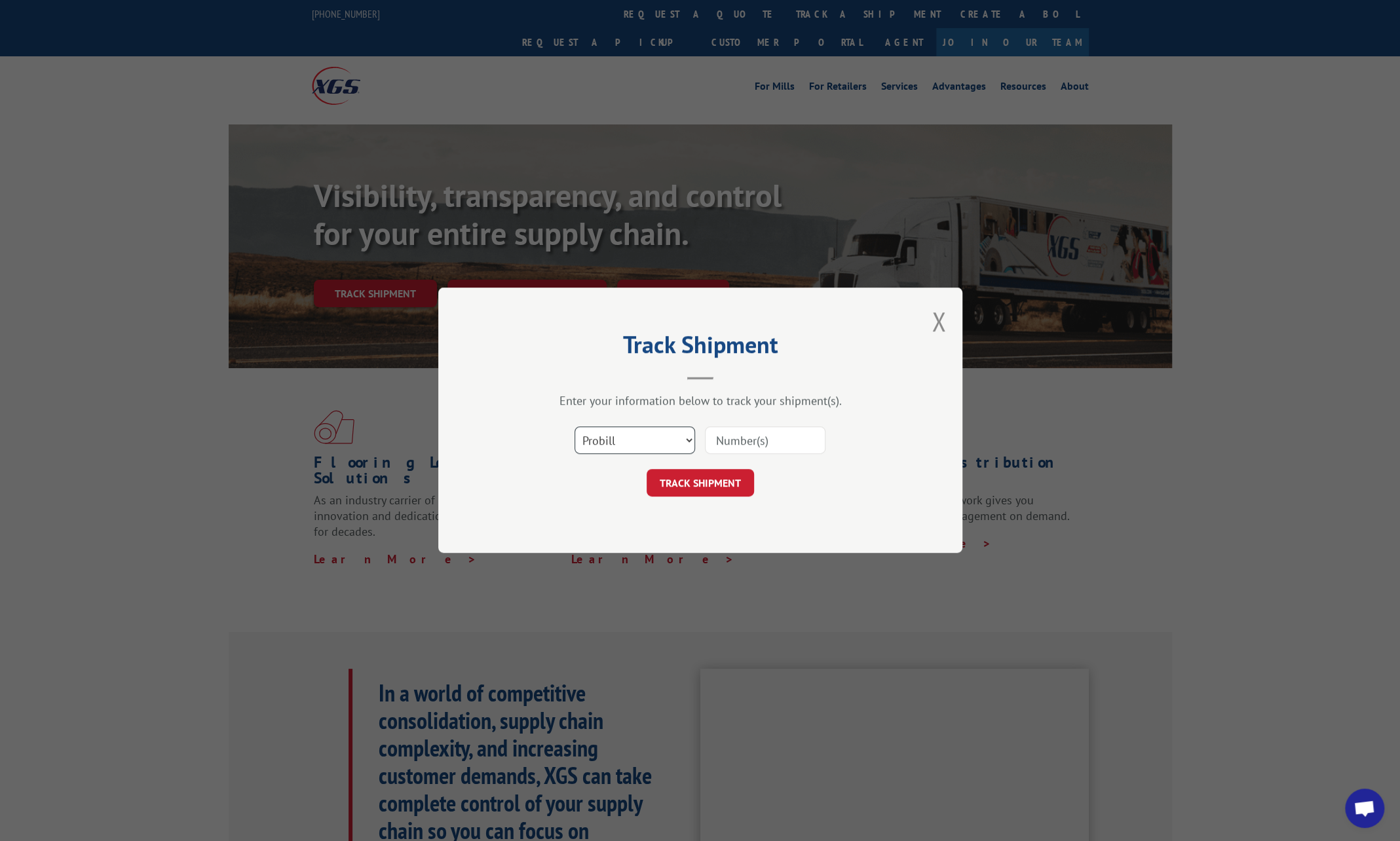
click at [661, 441] on select "Select category... Probill BOL PO" at bounding box center [635, 441] width 121 height 28
select select "bol"
click at [575, 427] on select "Select category... Probill BOL PO" at bounding box center [635, 441] width 121 height 28
click at [731, 439] on input at bounding box center [765, 441] width 121 height 28
type input "1043496"
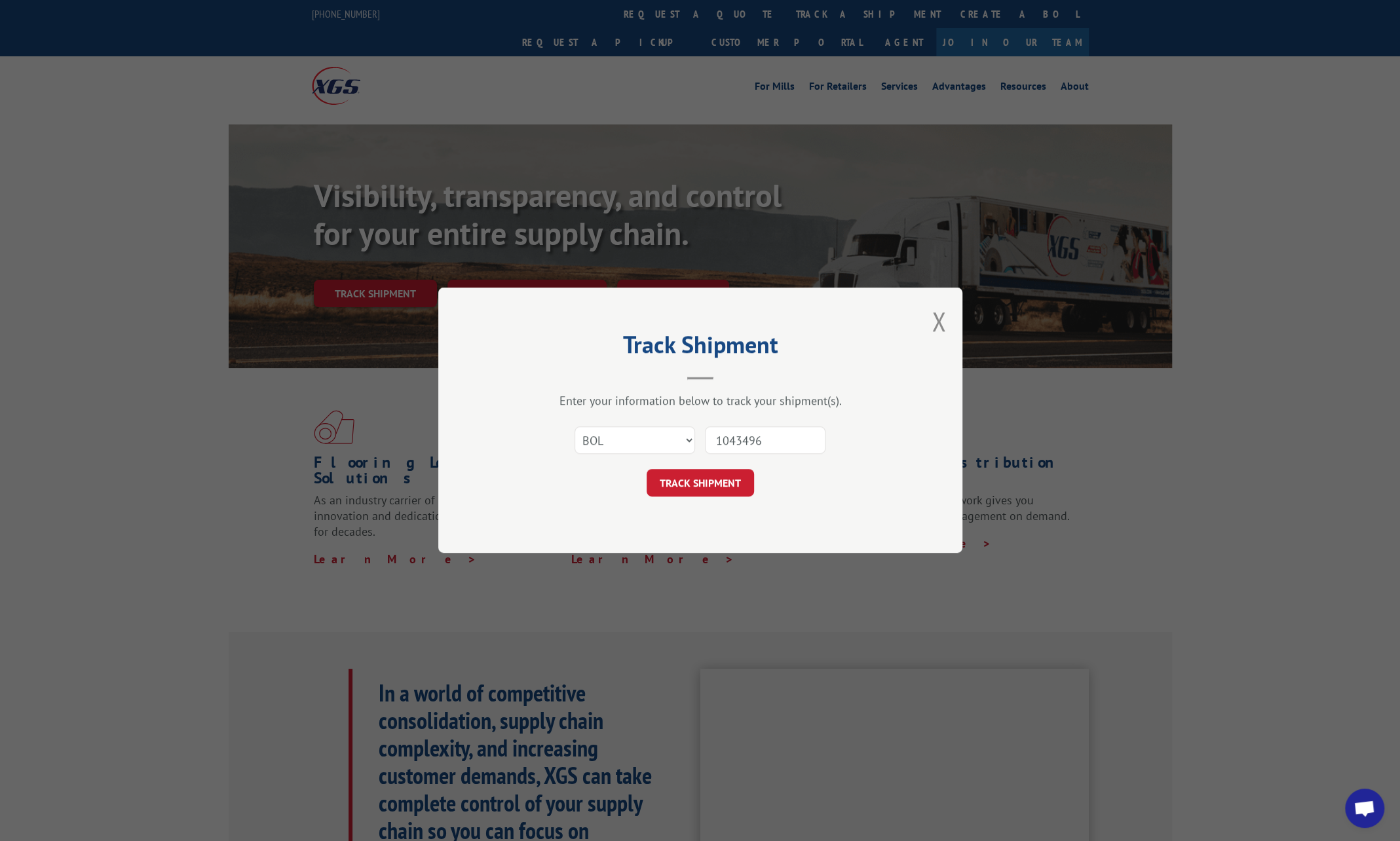
click button "TRACK SHIPMENT" at bounding box center [700, 483] width 107 height 28
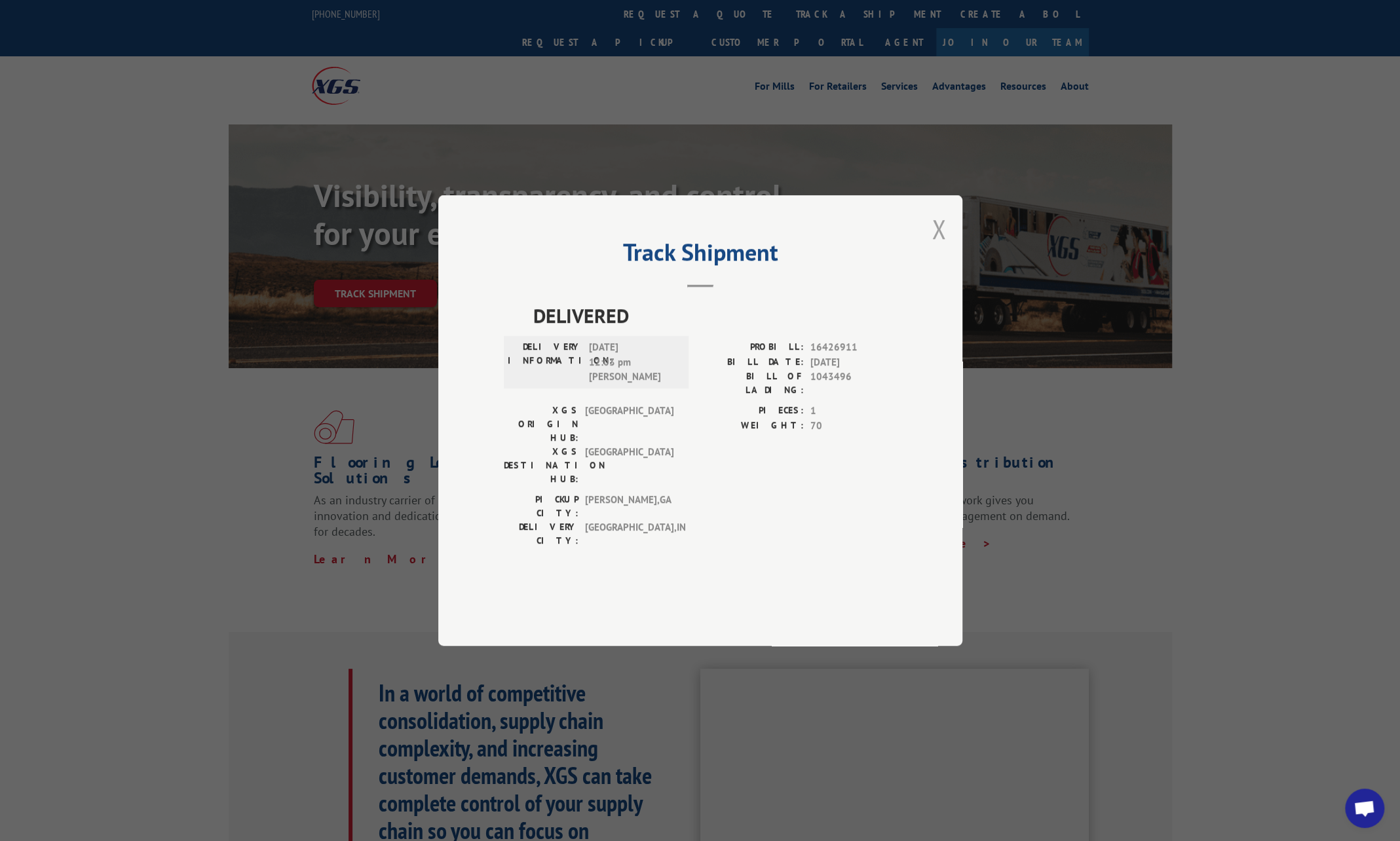
click at [938, 246] on button "Close modal" at bounding box center [939, 229] width 14 height 35
